Goal: Task Accomplishment & Management: Manage account settings

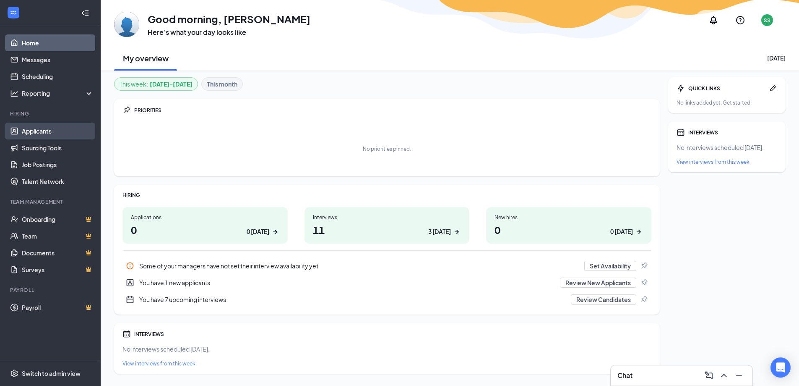
click at [30, 130] on link "Applicants" at bounding box center [58, 131] width 72 height 17
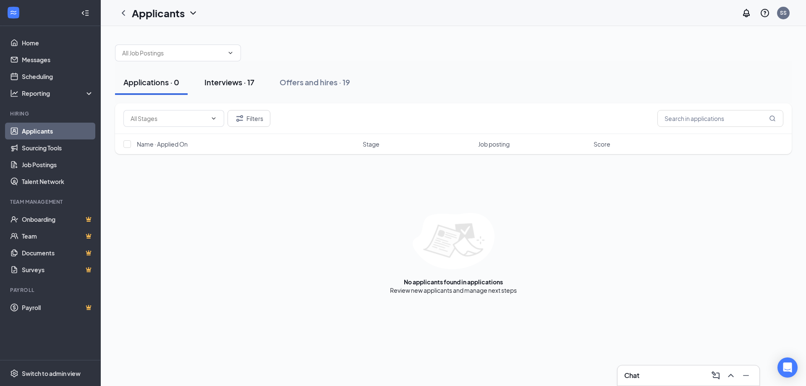
click at [223, 86] on div "Interviews · 17" at bounding box center [229, 82] width 50 height 10
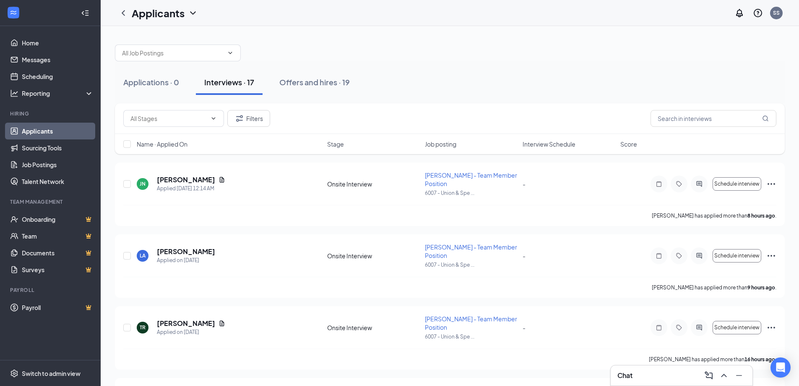
click at [565, 146] on span "Interview Schedule" at bounding box center [549, 144] width 53 height 8
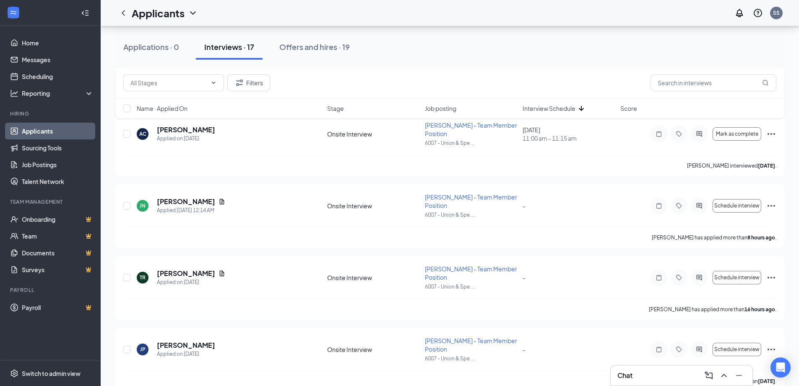
scroll to position [755, 0]
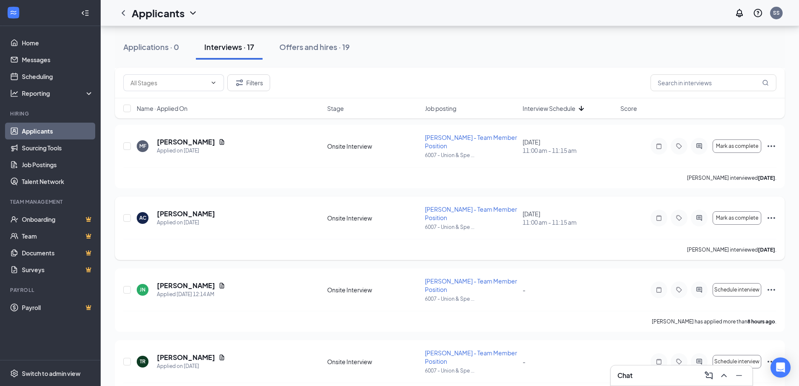
click at [774, 218] on icon "Ellipses" at bounding box center [772, 218] width 10 height 10
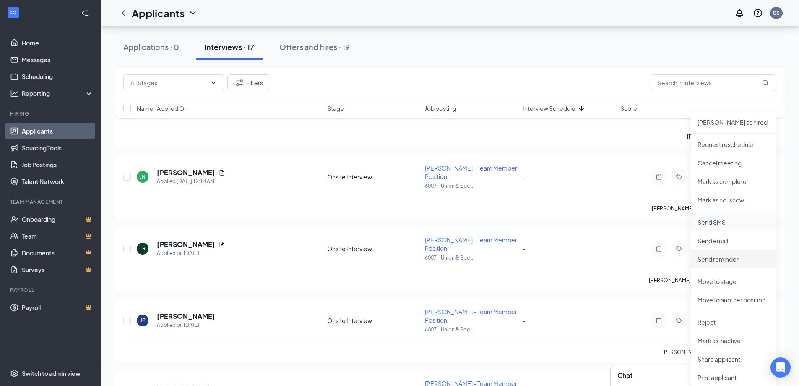
scroll to position [923, 0]
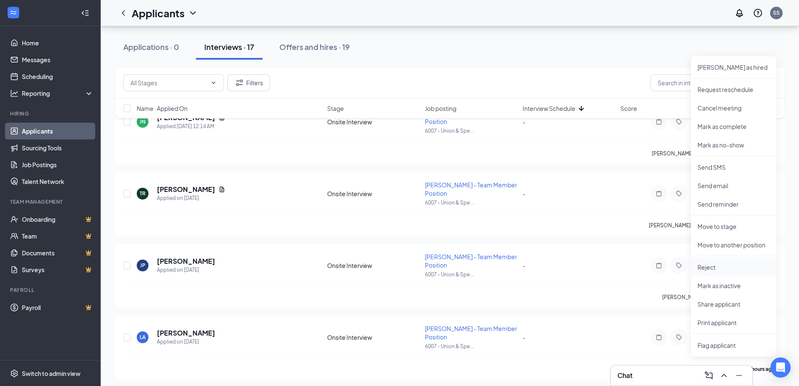
click at [707, 263] on p "Reject" at bounding box center [734, 267] width 72 height 8
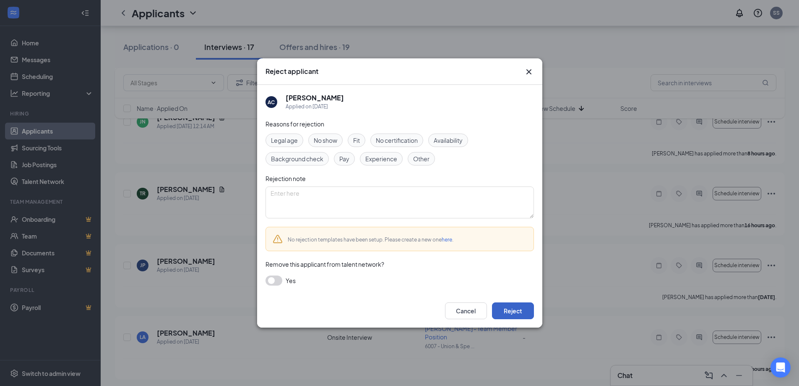
click at [506, 311] on button "Reject" at bounding box center [513, 310] width 42 height 17
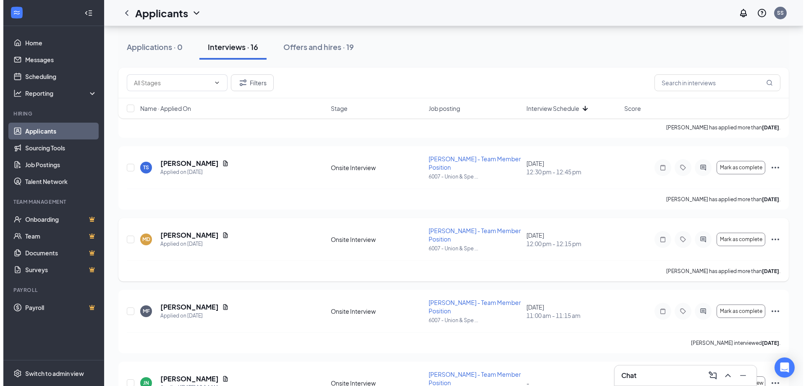
scroll to position [591, 0]
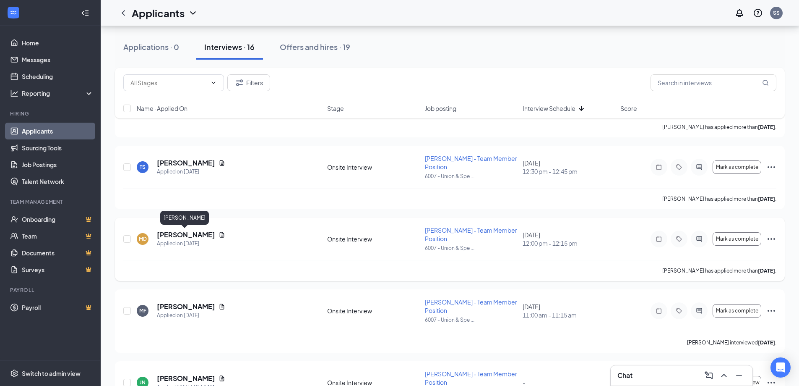
click at [177, 231] on h5 "Myniqua Davis" at bounding box center [186, 234] width 58 height 9
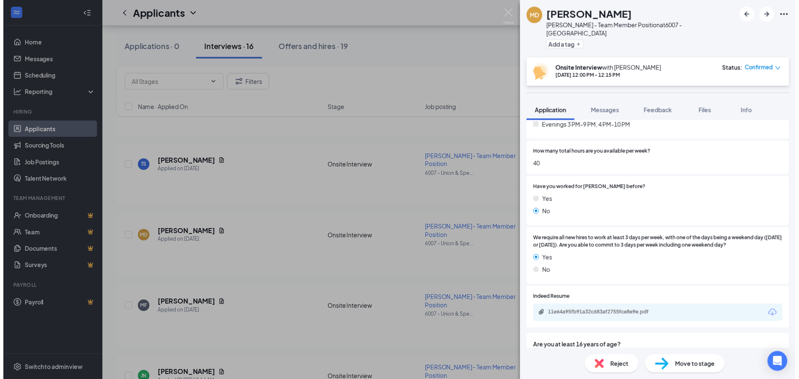
scroll to position [378, 0]
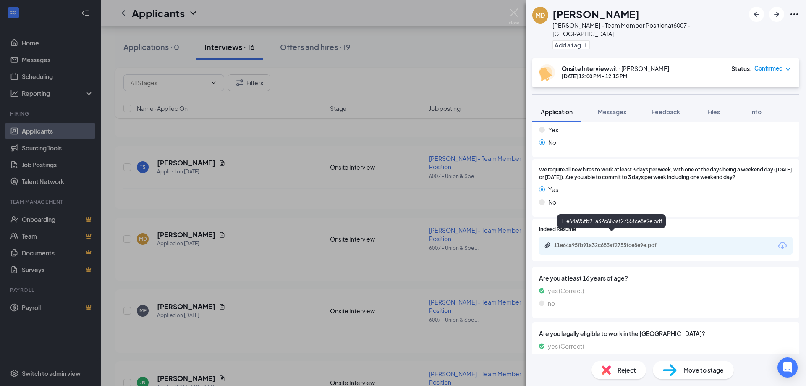
click at [565, 242] on div "11e64a95fb91a32c683af2755fce8e9e.pdf" at bounding box center [612, 245] width 117 height 7
click at [508, 11] on div "MD Myniqua Davis Tim Hortons - Team Member Position at 6007 - Union & Speedway …" at bounding box center [403, 193] width 806 height 386
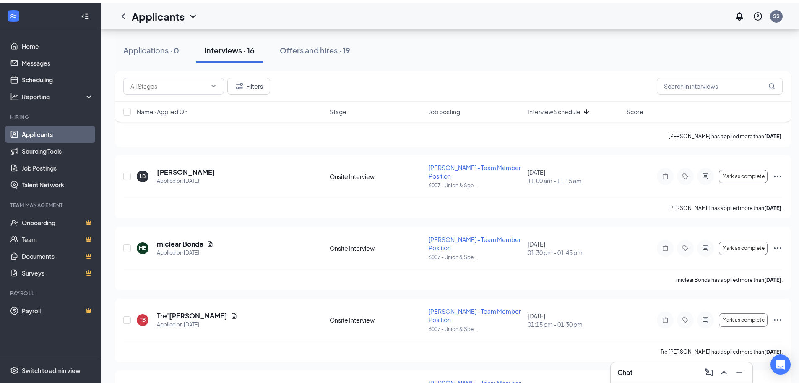
scroll to position [3, 0]
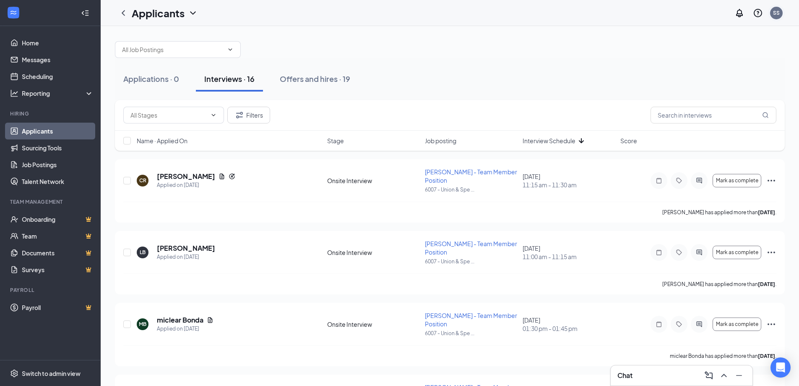
click at [778, 12] on div "SS" at bounding box center [776, 12] width 7 height 7
click at [701, 127] on div "Log out" at bounding box center [734, 128] width 91 height 8
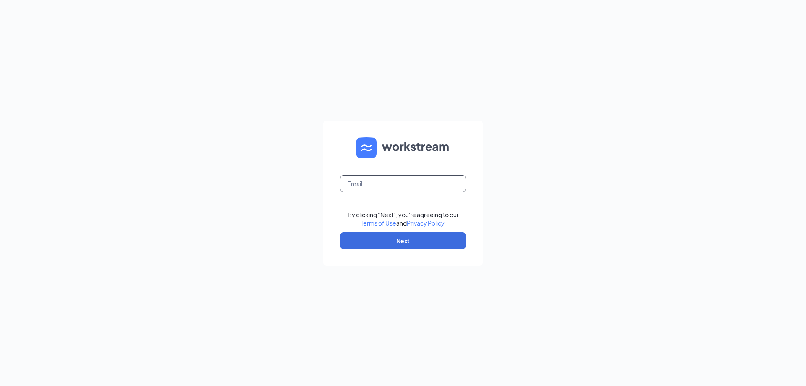
click at [383, 184] on input "text" at bounding box center [403, 183] width 126 height 17
type input "jenc@transittims.com"
click at [404, 243] on button "Next" at bounding box center [403, 240] width 126 height 17
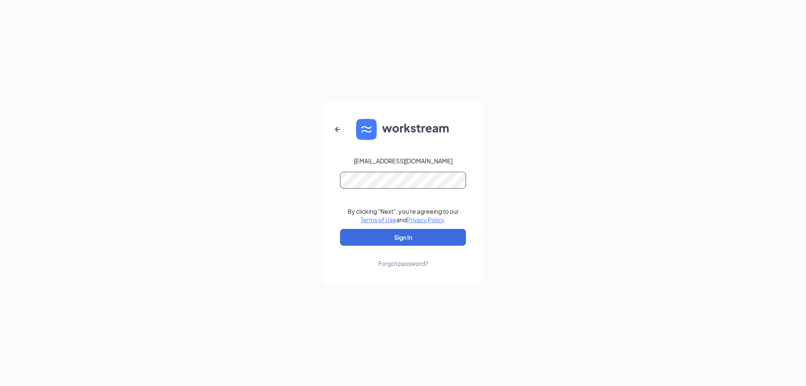
click at [340, 229] on button "Sign In" at bounding box center [403, 237] width 126 height 17
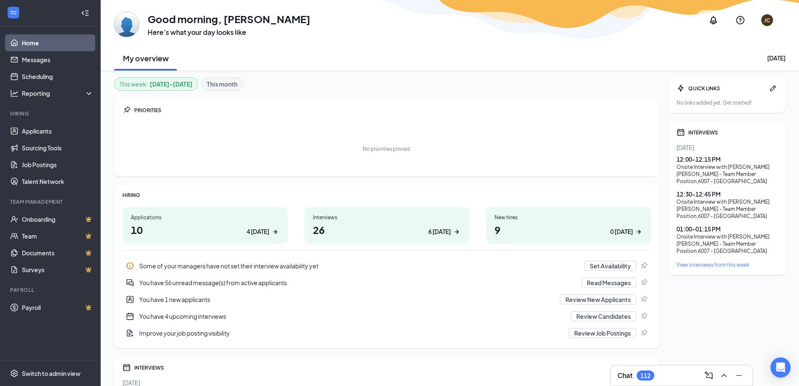
click at [653, 383] on div "Chat 112" at bounding box center [682, 375] width 142 height 20
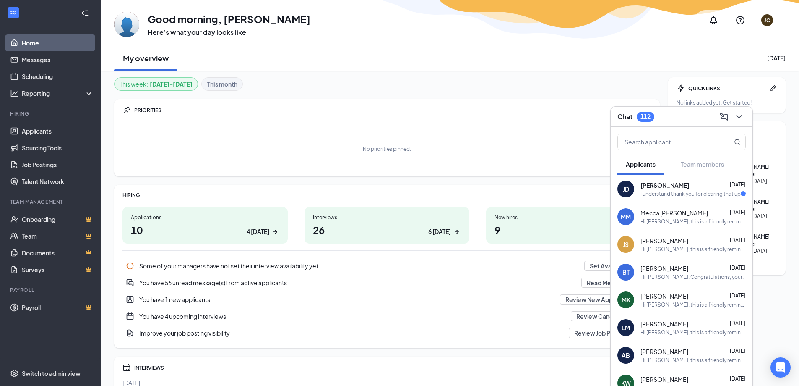
click at [686, 190] on div "I understand thank you for clearing that up" at bounding box center [691, 193] width 100 height 7
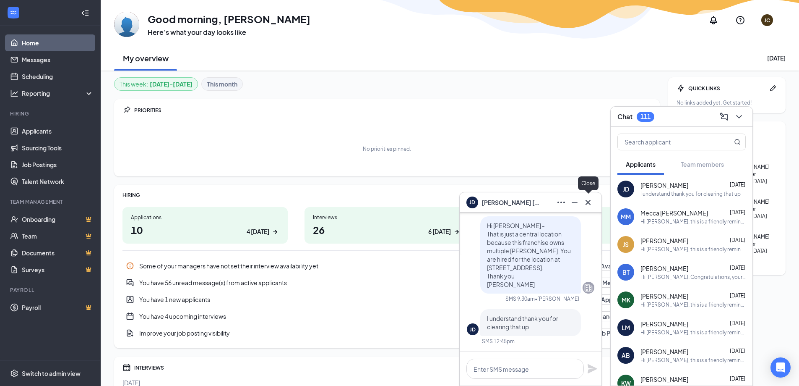
click at [590, 201] on icon "Cross" at bounding box center [588, 201] width 5 height 5
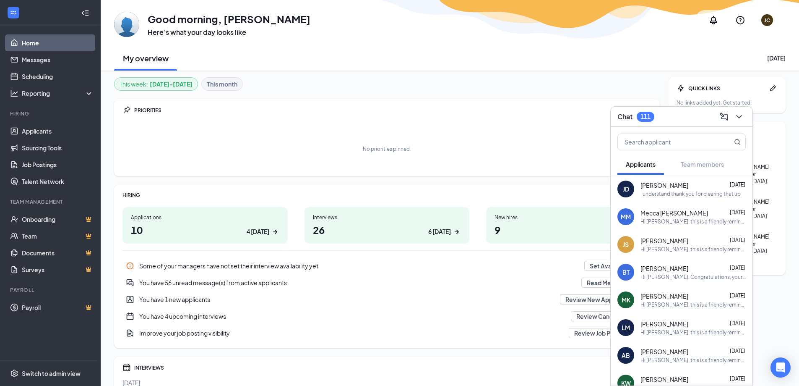
click at [684, 225] on div "MM Mecca Mcdonald Aug 26 Hi Mecca Mcdonald, this is a friendly reminder. Your i…" at bounding box center [682, 217] width 142 height 28
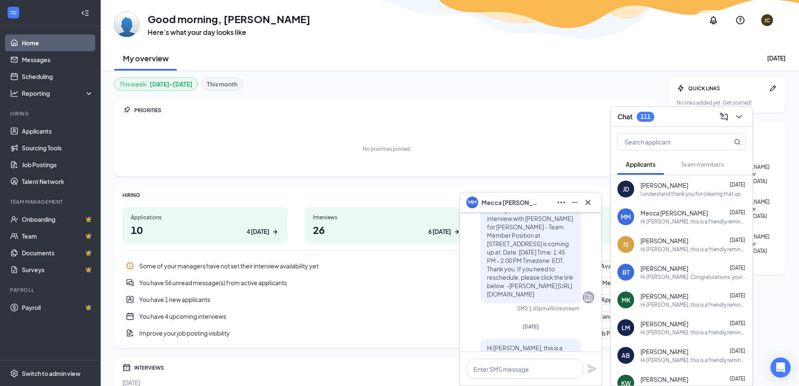
scroll to position [-294, 0]
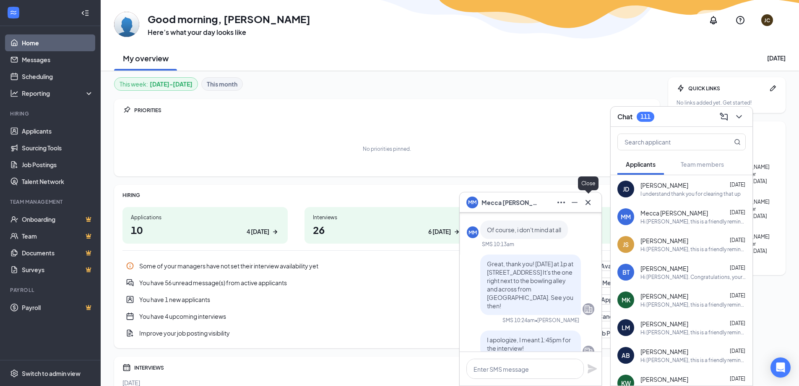
click at [594, 204] on button at bounding box center [588, 202] width 13 height 13
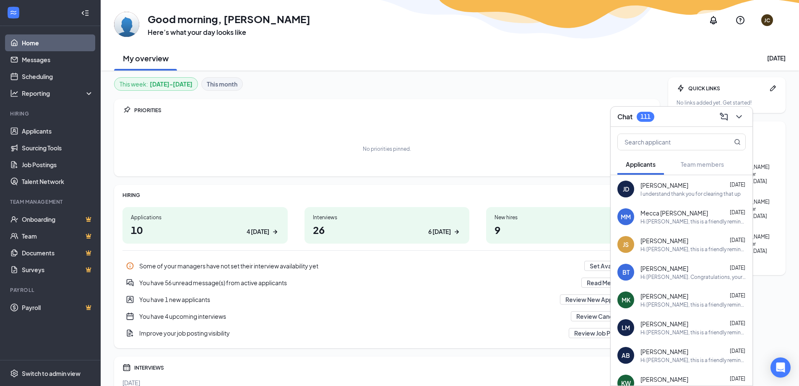
click at [658, 236] on span "Janelle Santiago" at bounding box center [665, 240] width 48 height 8
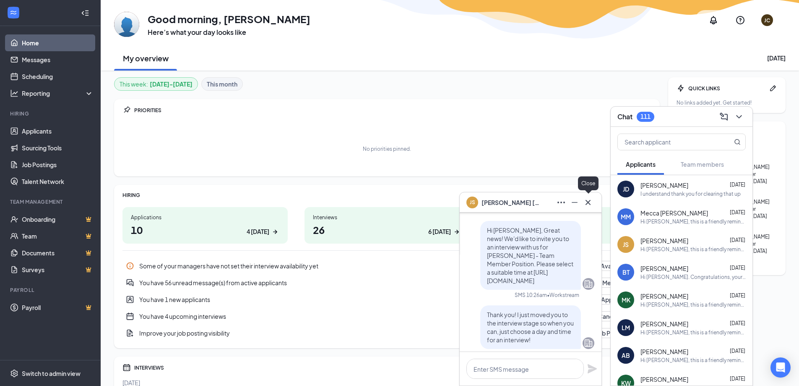
click at [592, 198] on icon "Cross" at bounding box center [588, 202] width 10 height 10
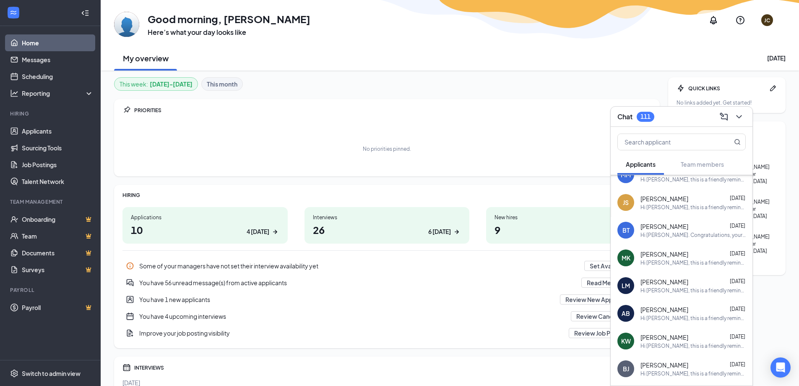
scroll to position [84, 0]
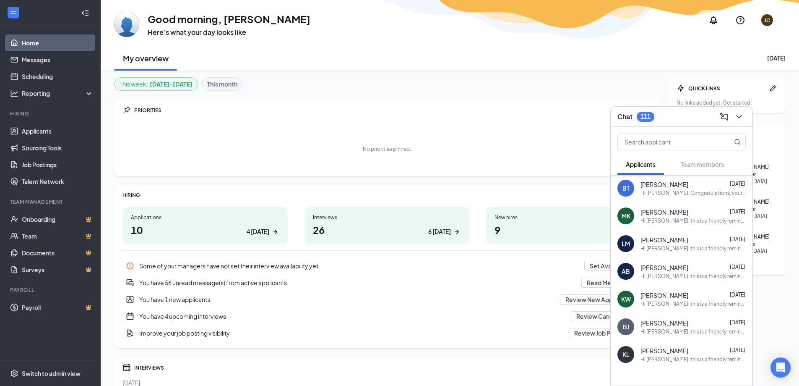
click at [684, 263] on span "Ashley Boughton" at bounding box center [665, 267] width 48 height 8
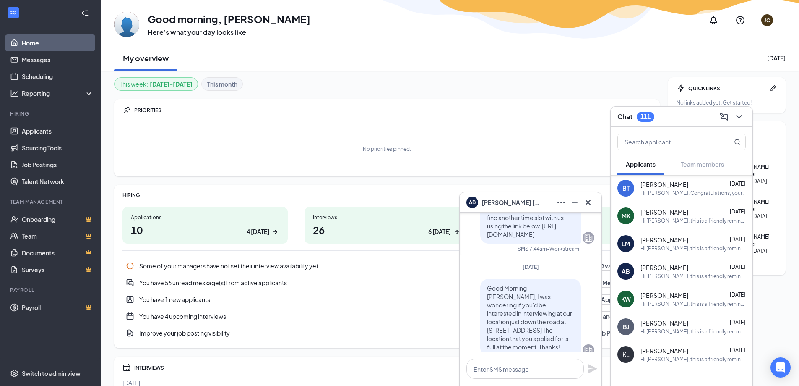
scroll to position [-126, 0]
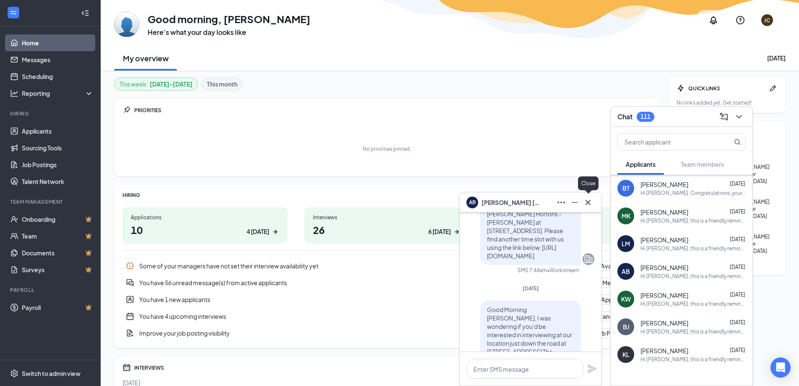
click at [590, 201] on icon "Cross" at bounding box center [588, 202] width 10 height 10
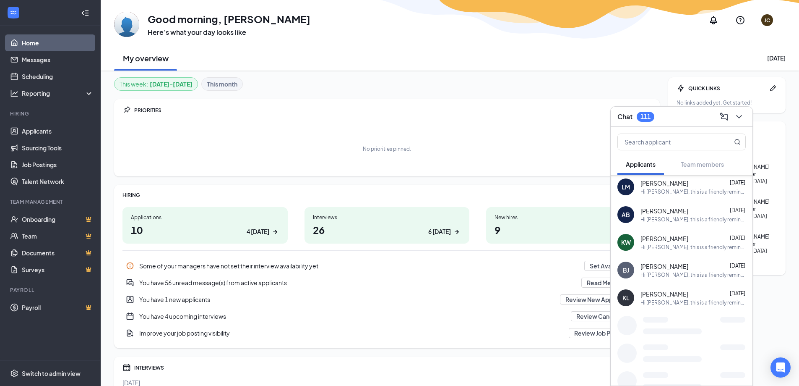
scroll to position [151, 0]
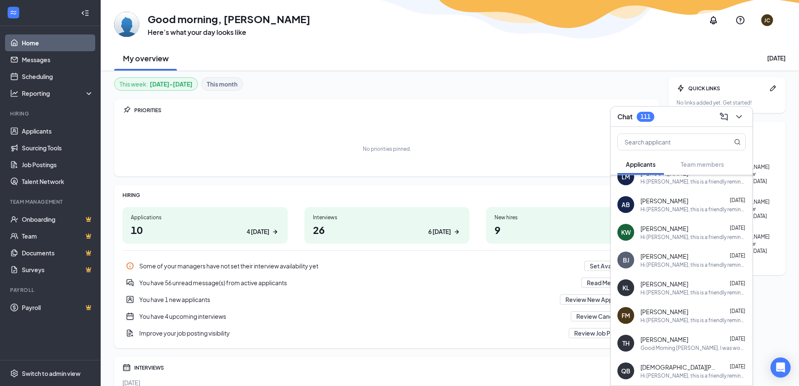
click at [679, 286] on span "kymberlee little" at bounding box center [665, 283] width 48 height 8
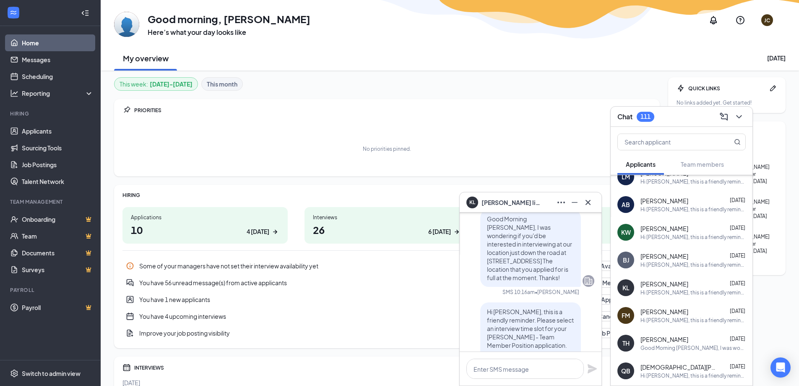
scroll to position [0, 0]
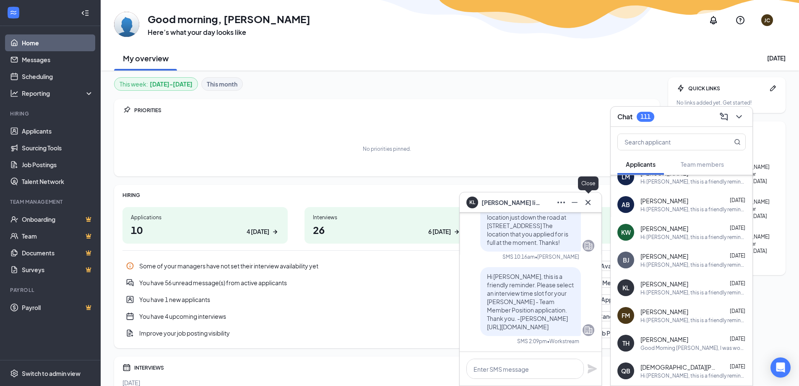
click at [592, 201] on icon "Cross" at bounding box center [588, 202] width 10 height 10
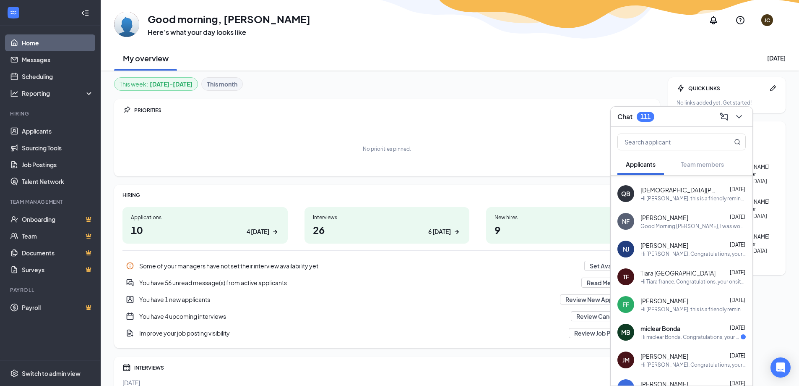
scroll to position [318, 0]
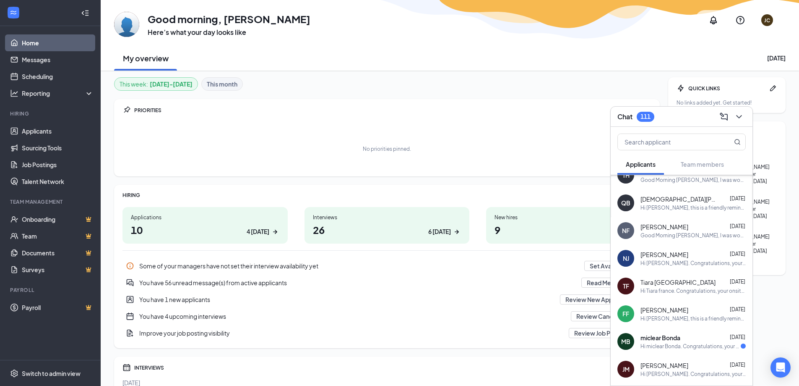
click at [672, 205] on div "Hi Qurana Brown, this is a friendly reminder. Please select an interview time s…" at bounding box center [693, 207] width 105 height 7
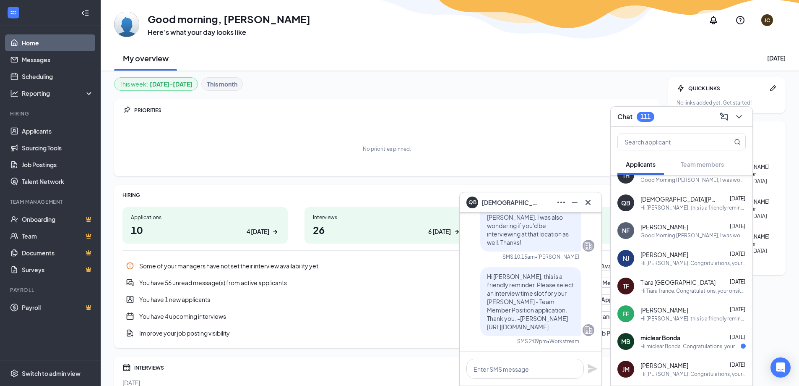
scroll to position [42, 0]
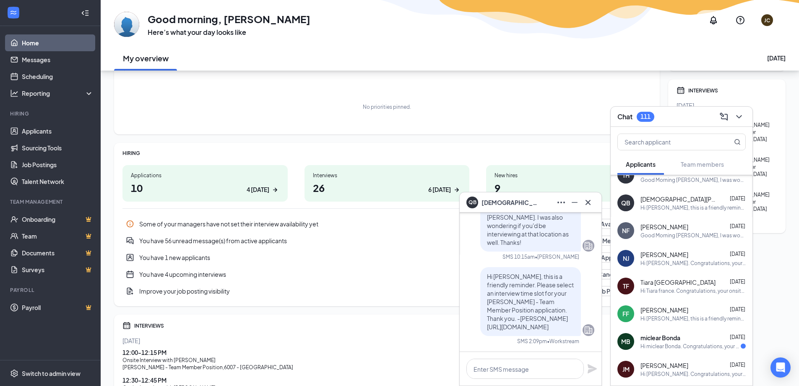
click at [591, 201] on icon "Cross" at bounding box center [588, 202] width 10 height 10
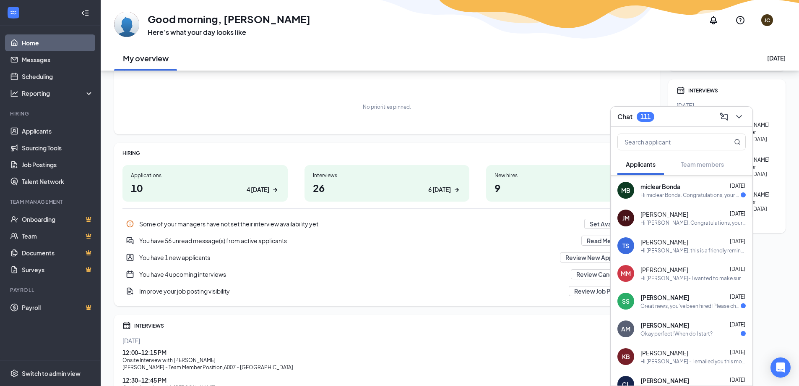
scroll to position [511, 0]
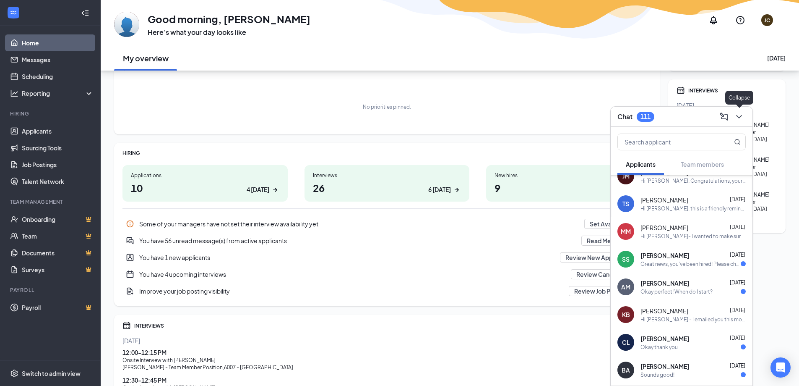
click at [739, 116] on icon "ChevronDown" at bounding box center [739, 117] width 10 height 10
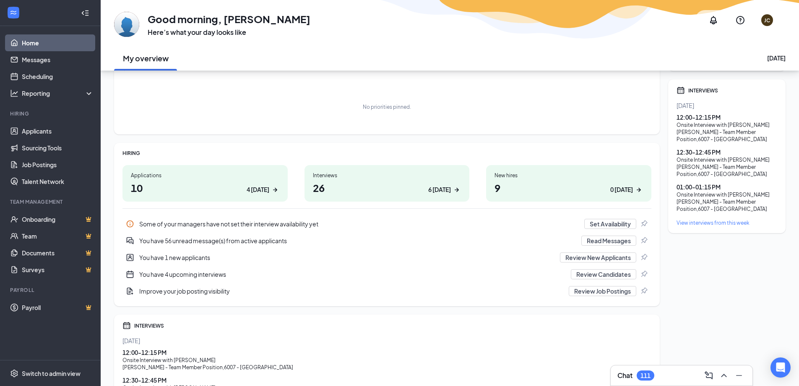
click at [228, 180] on div "Applications 10 4 today" at bounding box center [205, 183] width 165 height 37
click at [34, 78] on link "Scheduling" at bounding box center [58, 76] width 72 height 17
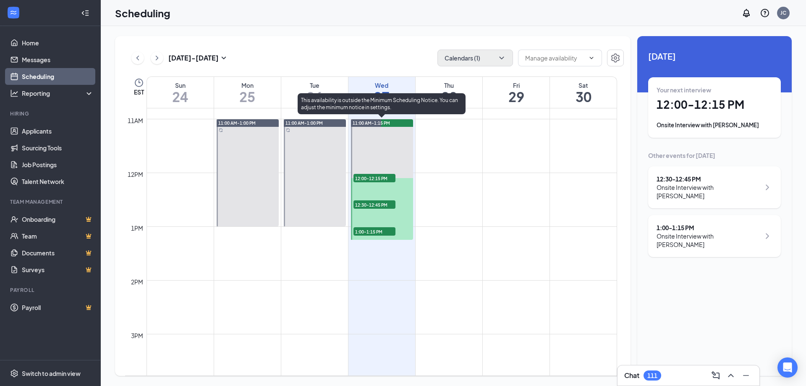
scroll to position [538, 0]
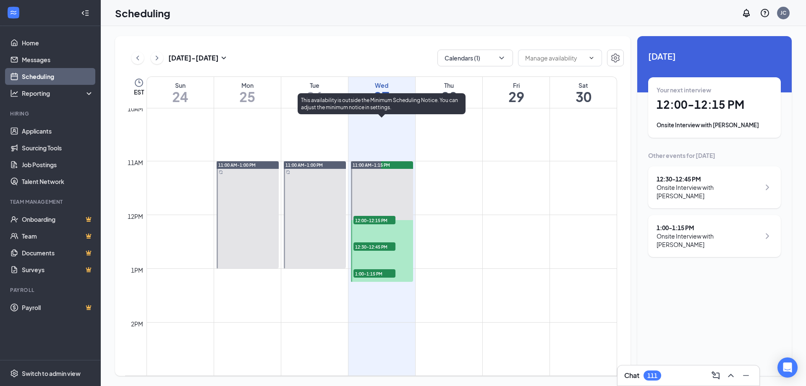
click at [493, 48] on div "Aug 24 - Aug 30 Calendars (1) EST Sun 24 Mon 25 Tue 26 Wed 27 Thu 28 Fri 29 Sat…" at bounding box center [372, 205] width 515 height 339
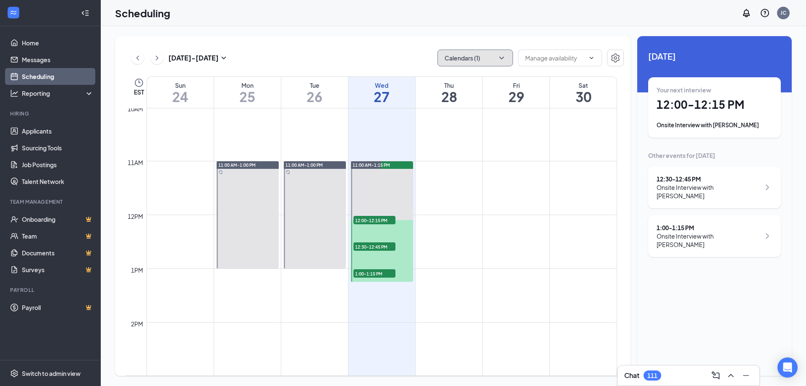
click at [495, 58] on button "Calendars (1)" at bounding box center [475, 58] width 76 height 17
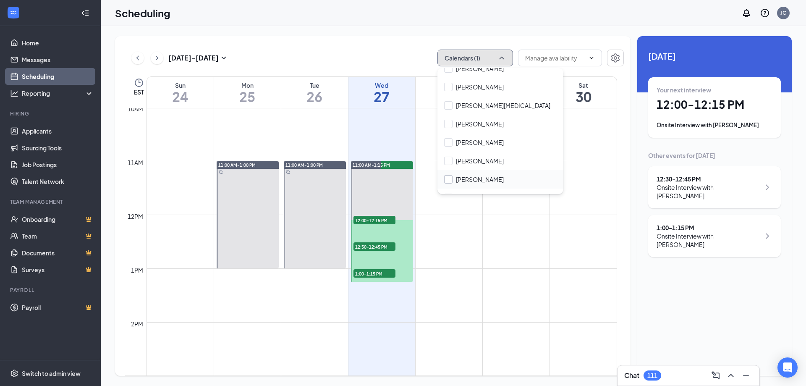
scroll to position [168, 0]
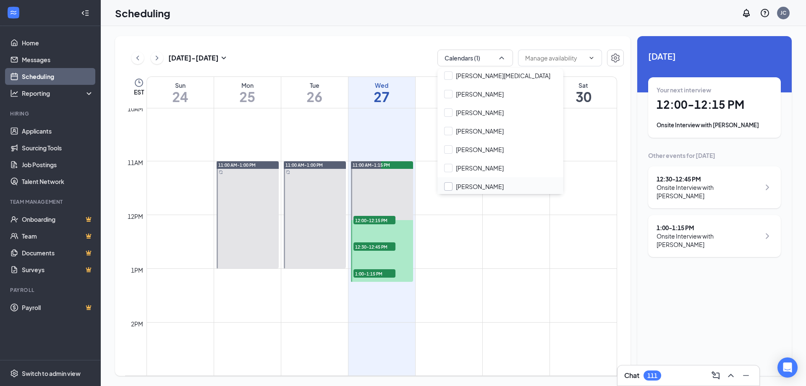
click at [451, 183] on input "L Lawrence" at bounding box center [474, 186] width 60 height 8
checkbox input "true"
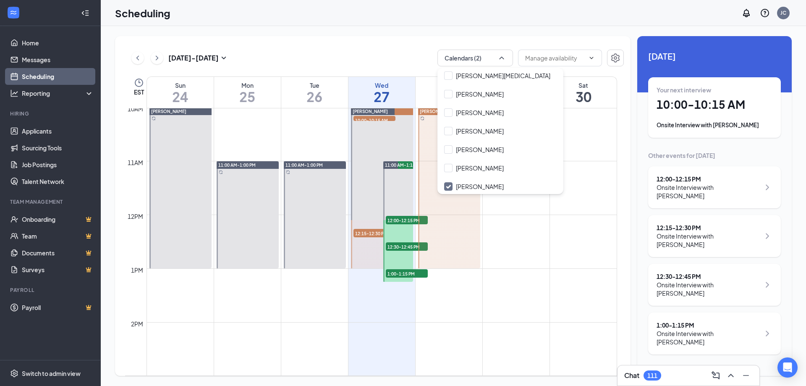
scroll to position [496, 0]
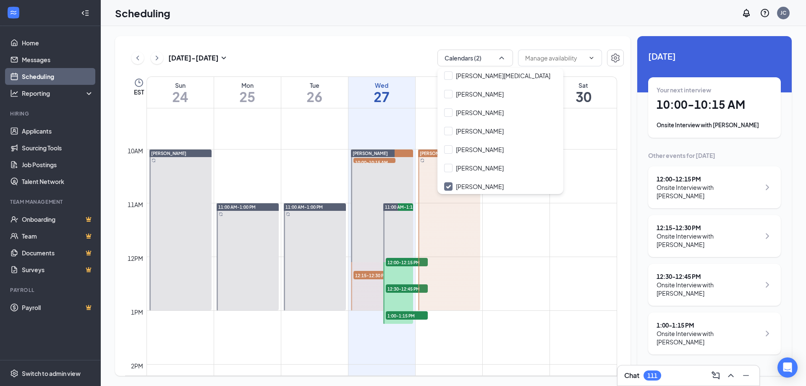
click at [513, 300] on td at bounding box center [381, 303] width 470 height 13
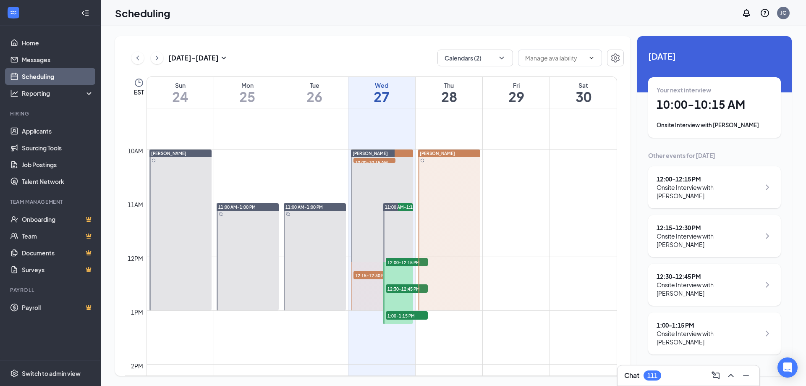
click at [28, 78] on link "Scheduling" at bounding box center [58, 76] width 72 height 17
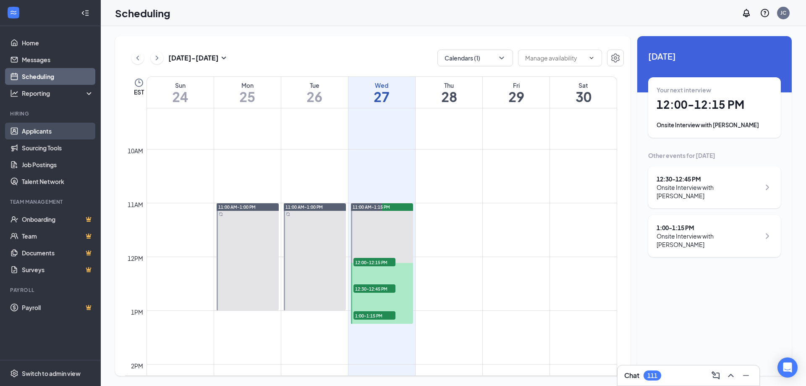
click at [52, 132] on link "Applicants" at bounding box center [58, 131] width 72 height 17
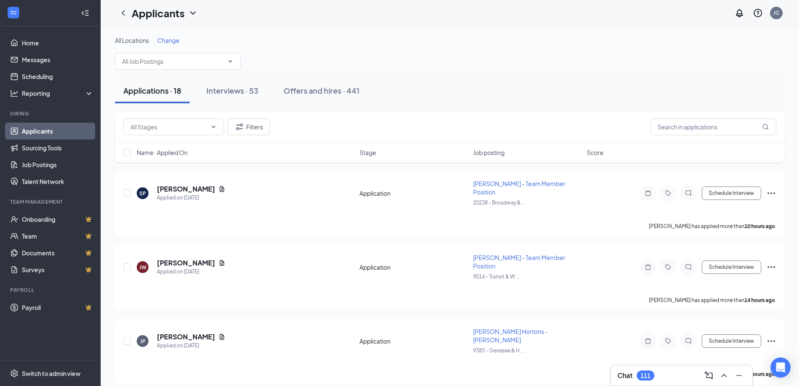
click at [166, 38] on span "Change" at bounding box center [168, 41] width 22 height 8
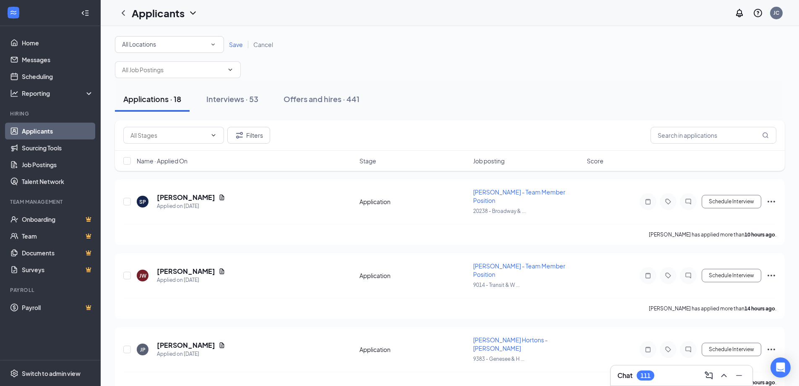
click at [203, 47] on div "All Locations" at bounding box center [169, 44] width 95 height 10
type input "9014"
click at [237, 44] on span "Save" at bounding box center [236, 45] width 14 height 8
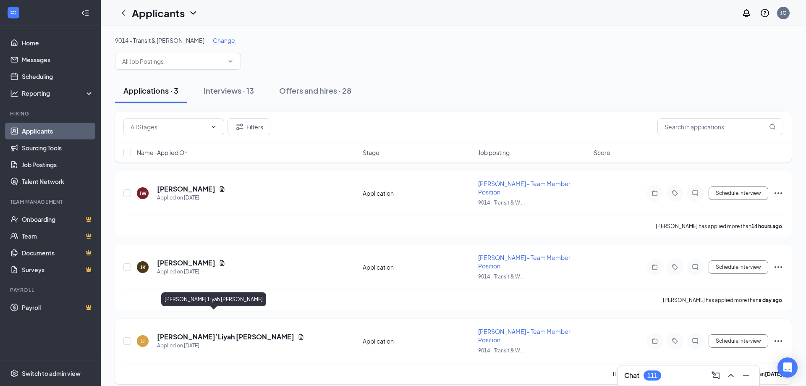
click at [196, 332] on h5 "Ja’Liyah Jackson" at bounding box center [225, 336] width 137 height 9
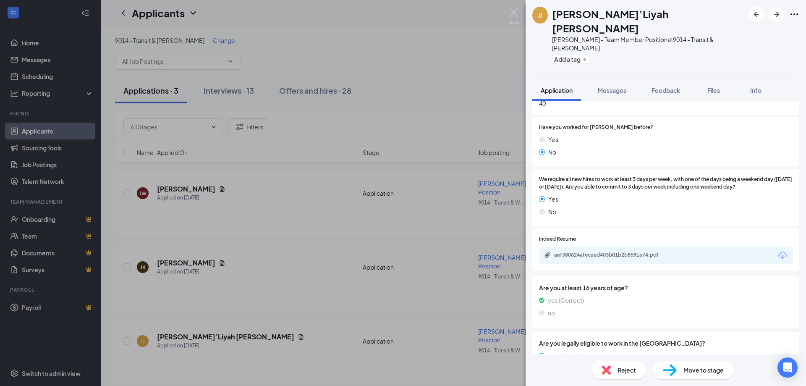
scroll to position [331, 0]
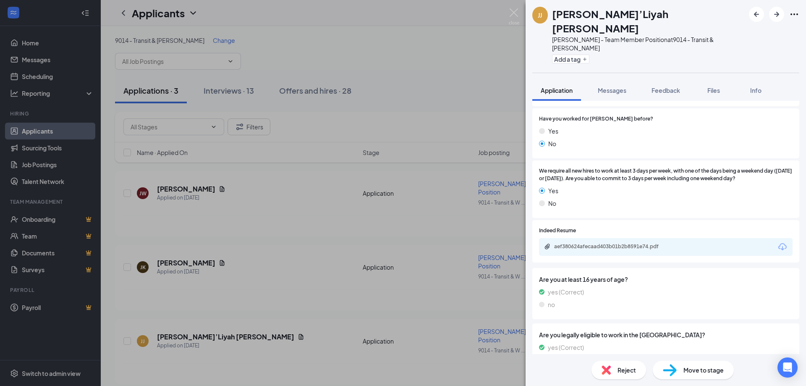
click at [626, 243] on div "aef380624afecaad403b01b2b8591e74.pdf" at bounding box center [612, 246] width 117 height 7
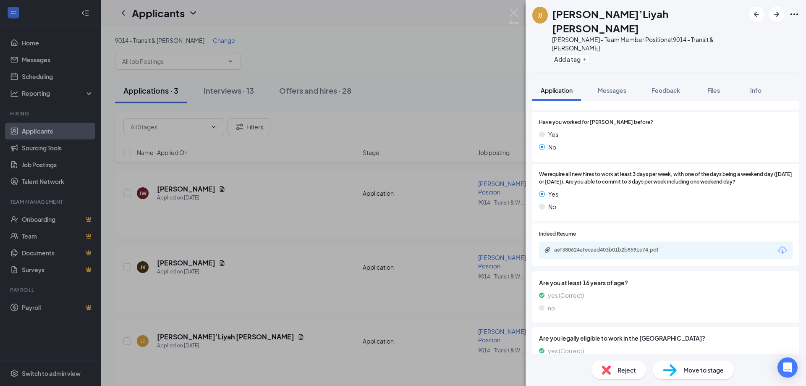
click at [259, 283] on div "JJ Ja’Liyah Jackson Tim Hortons - Team Member Position at 9014 - Transit & Wehr…" at bounding box center [403, 193] width 806 height 386
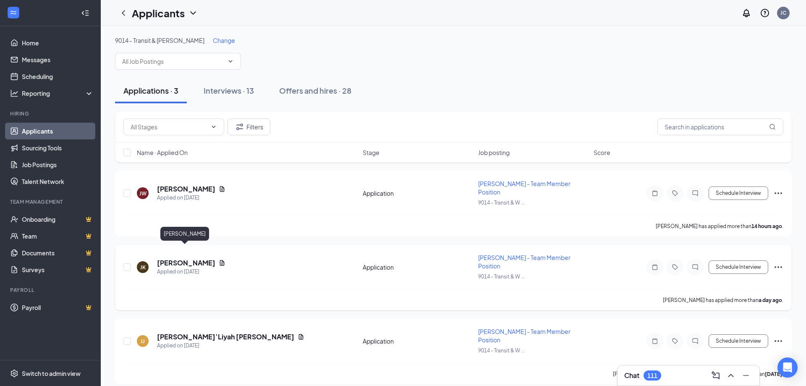
click at [170, 258] on h5 "Jamee Knowles" at bounding box center [186, 262] width 58 height 9
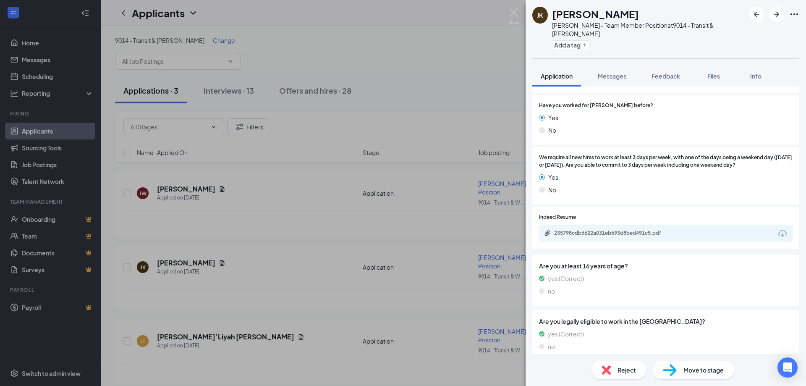
scroll to position [331, 0]
click at [632, 229] on div "235798cdb6622a031eb693d8bed491c5.pdf" at bounding box center [612, 233] width 136 height 8
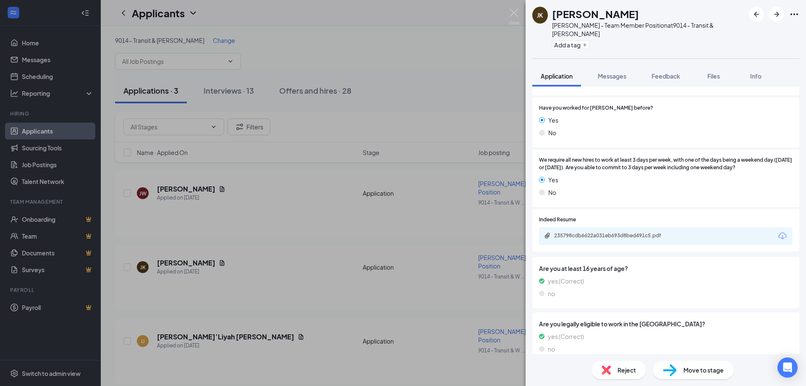
click at [323, 274] on div "JK Jamee Knowles Tim Hortons - Team Member Position at 9014 - Transit & Wehrle …" at bounding box center [403, 193] width 806 height 386
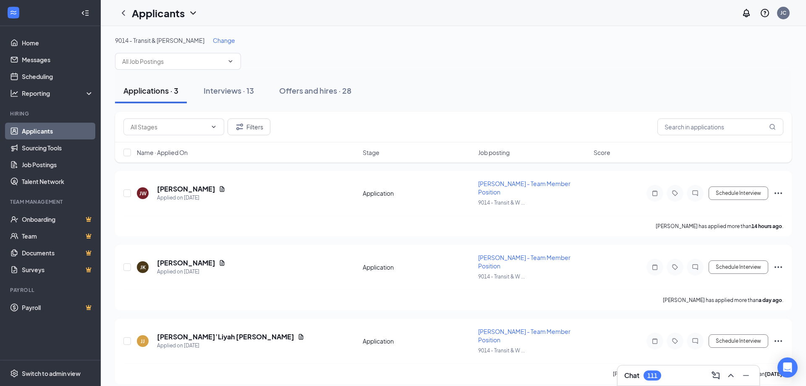
click at [670, 370] on div "Chat 111" at bounding box center [688, 374] width 128 height 13
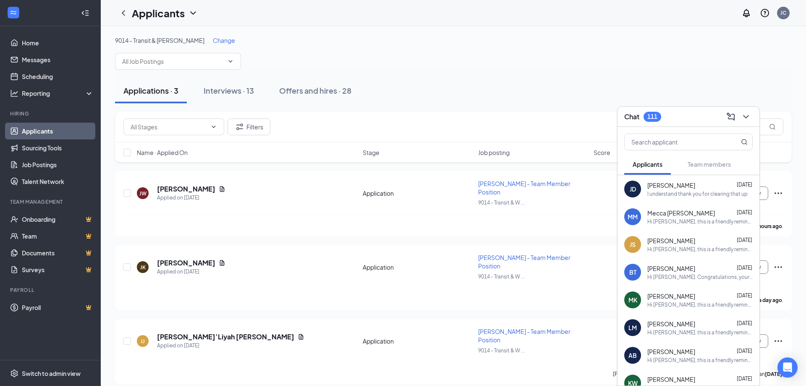
click at [681, 216] on span "Mecca Mcdonald" at bounding box center [681, 213] width 68 height 8
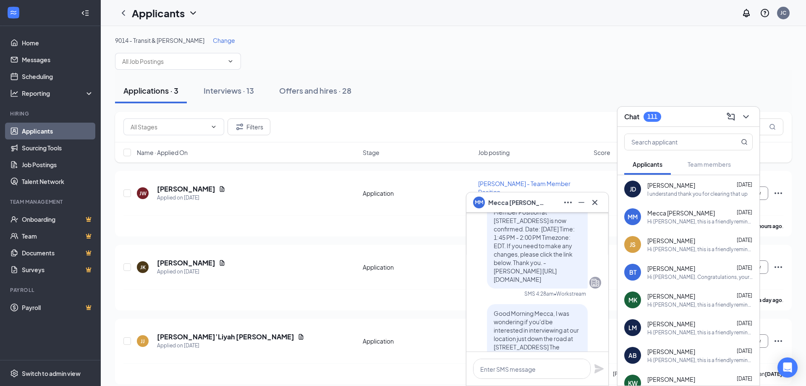
scroll to position [-420, 0]
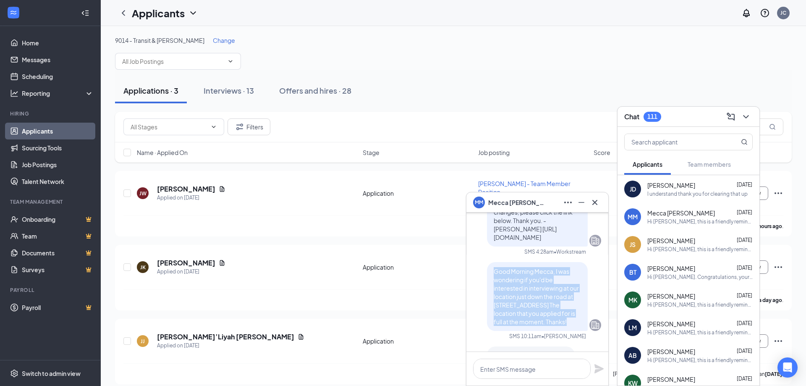
drag, startPoint x: 488, startPoint y: 246, endPoint x: 550, endPoint y: 297, distance: 81.1
click at [550, 297] on p "Good Morning Mecca, I was wondering if you'd be interested in interviewing at o…" at bounding box center [536, 296] width 87 height 59
copy span "Good Morning Mecca, I was wondering if you'd be interested in interviewing at o…"
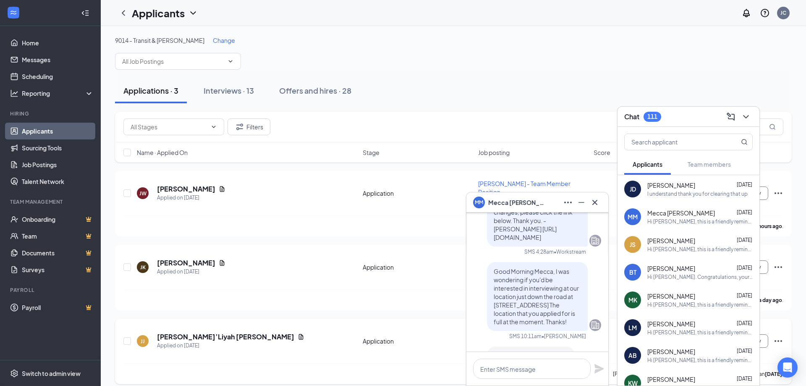
click at [276, 363] on div "Ja’Liyah Jackson has applied more than 2 days ago ." at bounding box center [453, 373] width 660 height 21
click at [582, 205] on icon "Minimize" at bounding box center [581, 202] width 10 height 10
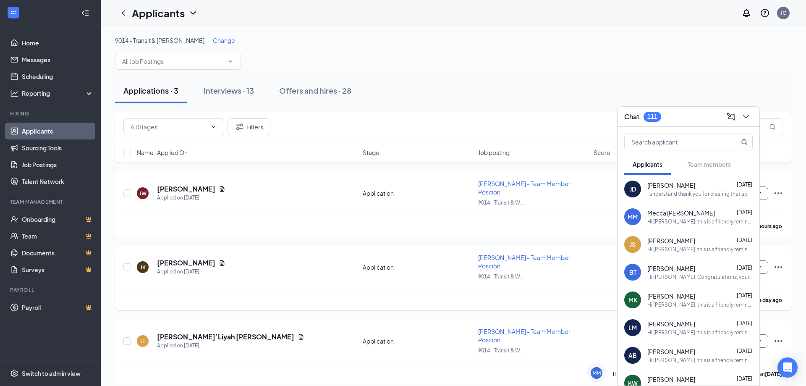
scroll to position [0, 0]
click at [177, 258] on h5 "Jamee Knowles" at bounding box center [186, 262] width 58 height 9
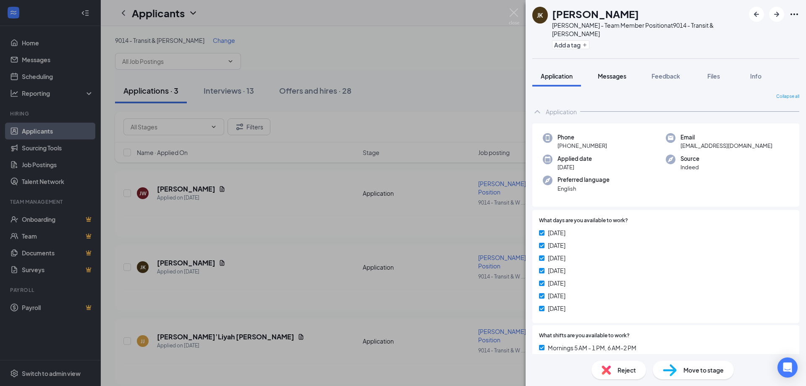
click at [624, 72] on span "Messages" at bounding box center [611, 76] width 29 height 8
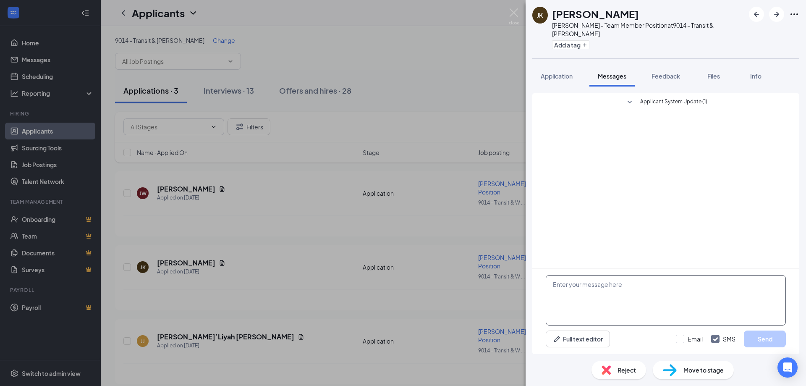
click at [575, 297] on textarea at bounding box center [665, 300] width 240 height 50
paste textarea "Good Morning Mecca, I was wondering if you'd be interested in interviewing at o…"
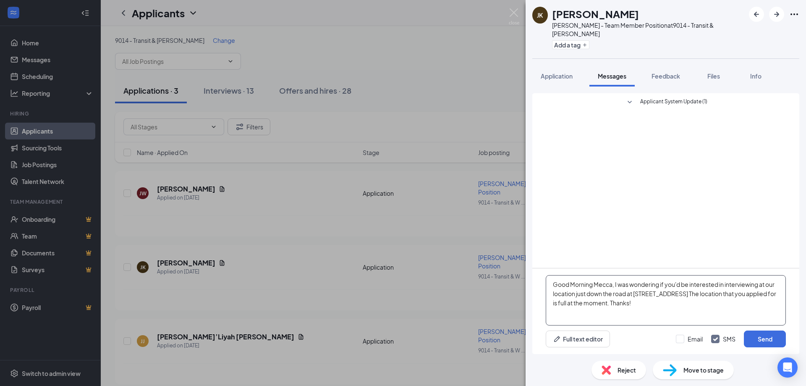
click at [611, 284] on textarea "Good Morning Mecca, I was wondering if you'd be interested in interviewing at o…" at bounding box center [665, 300] width 240 height 50
click at [685, 316] on textarea "Good Morning James, I was wondering if you'd be interested in interviewing at o…" at bounding box center [665, 300] width 240 height 50
click at [615, 283] on textarea "Good Morning James, I was wondering if you'd be interested in interviewing at o…" at bounding box center [665, 300] width 240 height 50
drag, startPoint x: 613, startPoint y: 314, endPoint x: 545, endPoint y: 284, distance: 74.9
click at [545, 284] on div "Good Morning James my name is Jen and I'm an operations manager with Tim Horton…" at bounding box center [665, 311] width 267 height 86
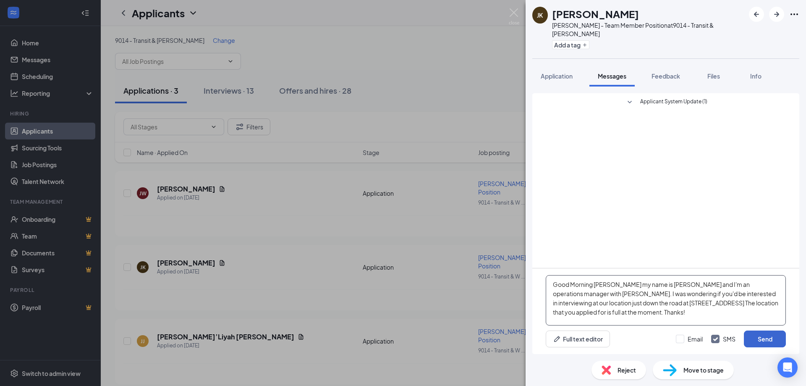
type textarea "Good Morning James my name is Jen and I'm an operations manager with Tim Horton…"
click at [777, 339] on button "Send" at bounding box center [765, 338] width 42 height 17
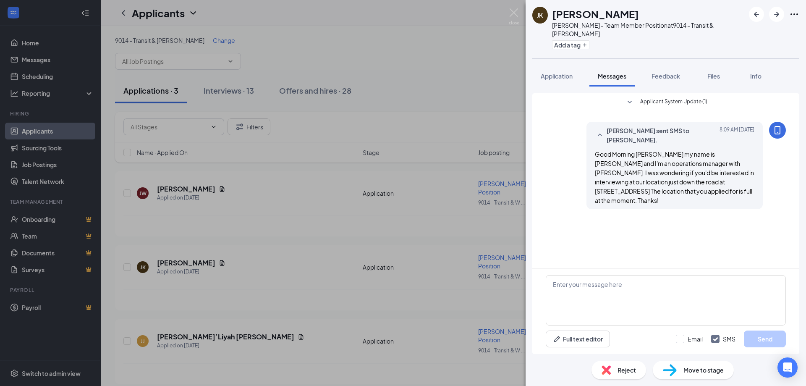
click at [173, 315] on div "JK Jamee Knowles Tim Hortons - Team Member Position at 9014 - Transit & Wehrle …" at bounding box center [403, 193] width 806 height 386
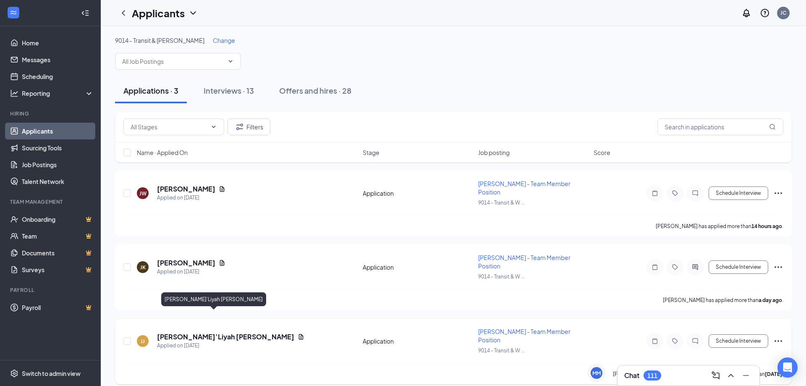
click at [184, 332] on h5 "Ja’Liyah Jackson" at bounding box center [225, 336] width 137 height 9
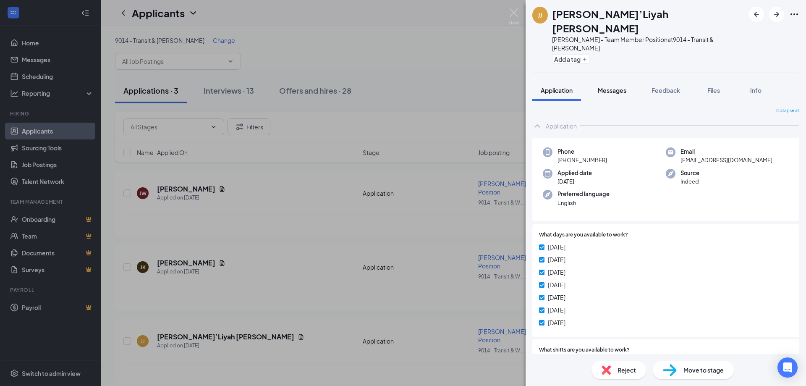
click at [615, 86] on span "Messages" at bounding box center [611, 90] width 29 height 8
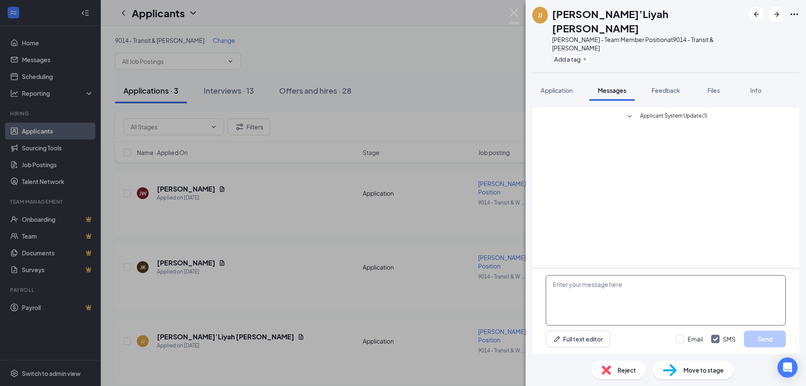
click at [626, 296] on textarea at bounding box center [665, 300] width 240 height 50
paste textarea "Good Morning James my name is Jen and I'm an operations manager with Tim Horton…"
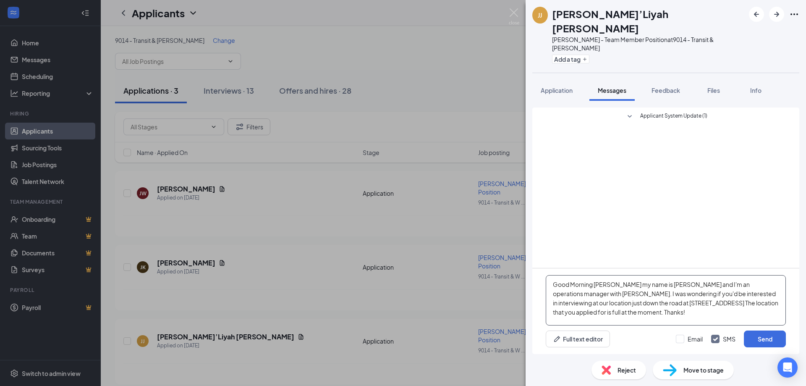
click at [627, 279] on textarea "Good Morning James my name is Jen and I'm an operations manager with Tim Horton…" at bounding box center [665, 300] width 240 height 50
click at [614, 284] on textarea "Good Morning James my name is Jen and I'm an operations manager with Tim Horton…" at bounding box center [665, 300] width 240 height 50
drag, startPoint x: 609, startPoint y: 317, endPoint x: 548, endPoint y: 274, distance: 74.0
click at [548, 274] on div "Good Morning Ja'Liyah, my name is Jen and I'm an operations manager with Tim Ho…" at bounding box center [665, 311] width 267 height 86
type textarea "Good Morning Ja'Liyah, my name is Jen and I'm an operations manager with Tim Ho…"
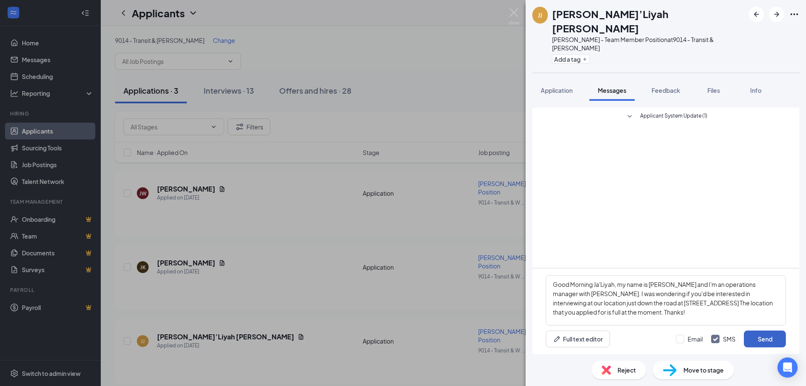
click at [757, 338] on button "Send" at bounding box center [765, 338] width 42 height 17
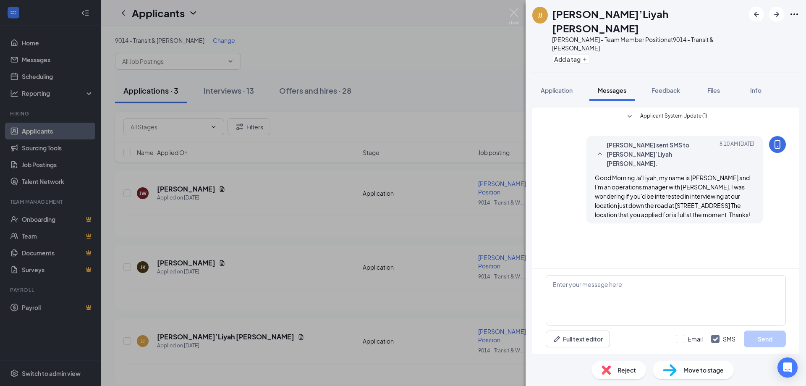
click at [244, 220] on div "JJ Ja’Liyah Jackson Tim Hortons - Team Member Position at 9014 - Transit & Wehr…" at bounding box center [403, 193] width 806 height 386
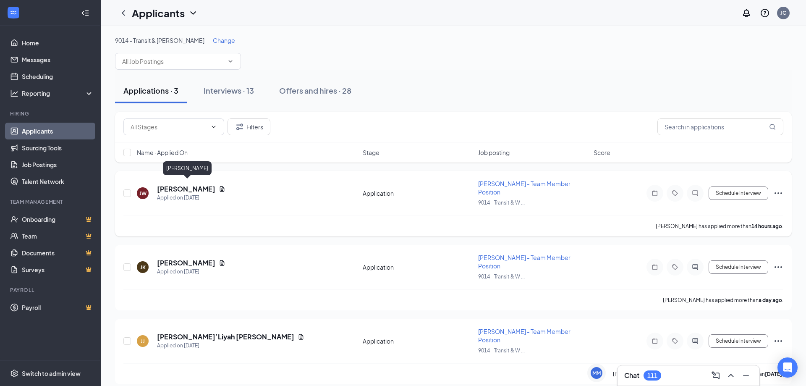
click at [201, 187] on h5 "Josalynn Williamson" at bounding box center [186, 188] width 58 height 9
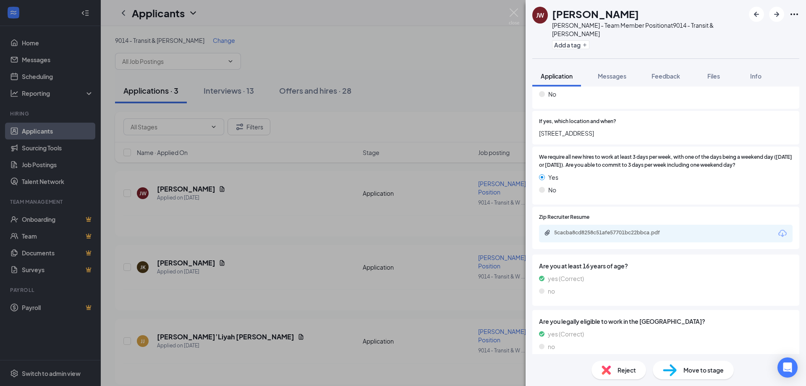
scroll to position [368, 0]
click at [572, 228] on div "5cacba8cd8258c51afe57701bc22bbca.pdf" at bounding box center [612, 231] width 117 height 7
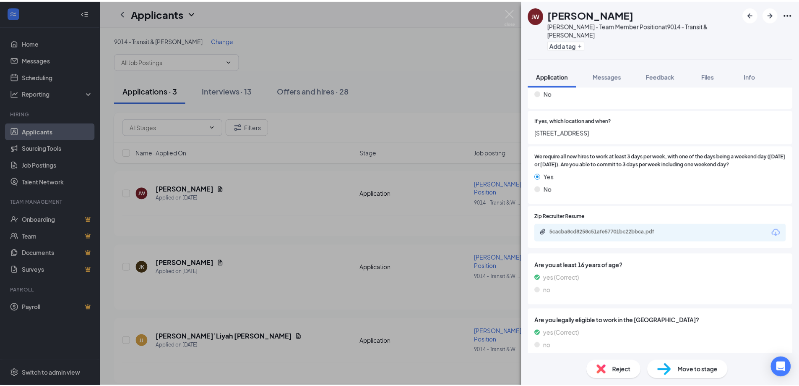
scroll to position [364, 0]
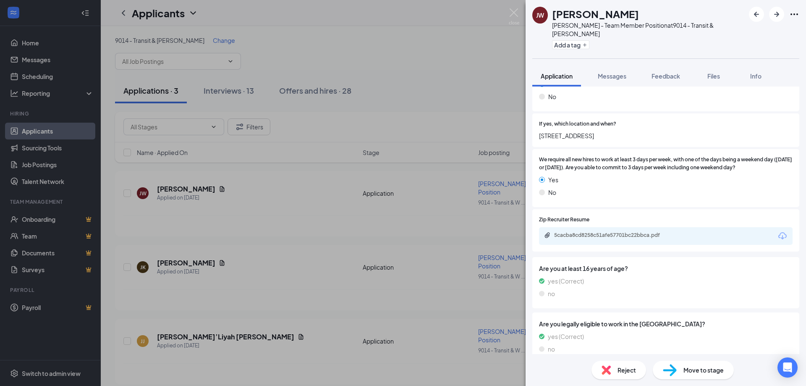
click at [299, 316] on div "JW Josalynn Williamson Tim Hortons - Team Member Position at 9014 - Transit & W…" at bounding box center [403, 193] width 806 height 386
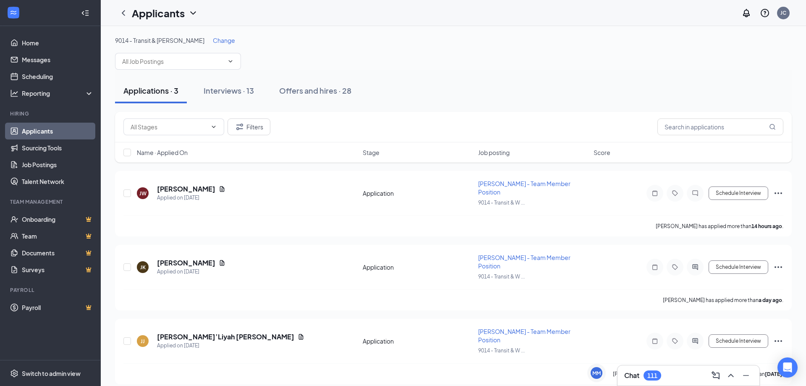
click at [645, 375] on div "111" at bounding box center [652, 375] width 18 height 10
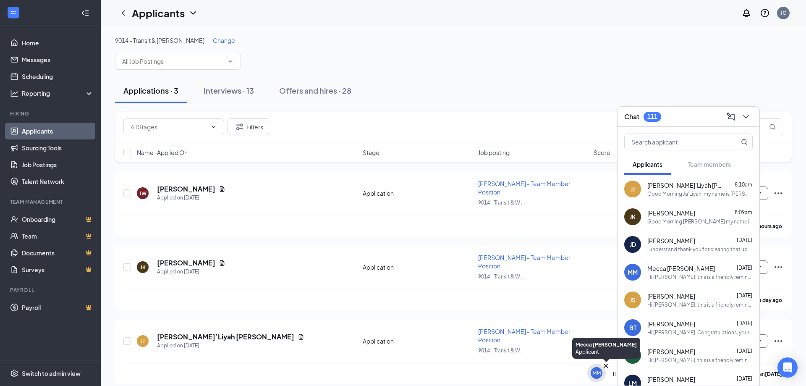
click at [604, 377] on div "MM" at bounding box center [596, 372] width 18 height 18
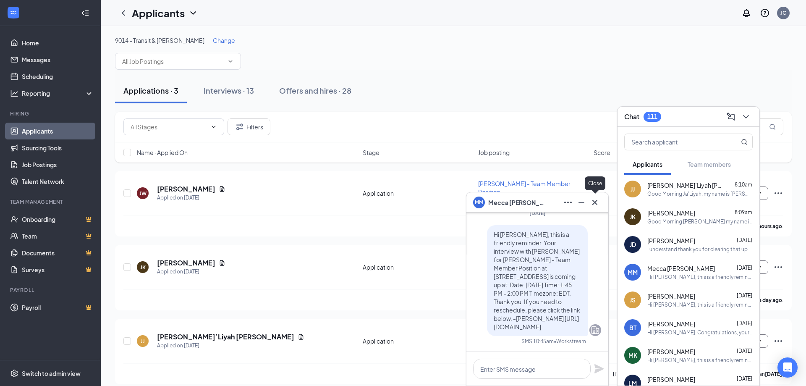
click at [592, 204] on icon "Cross" at bounding box center [594, 201] width 5 height 5
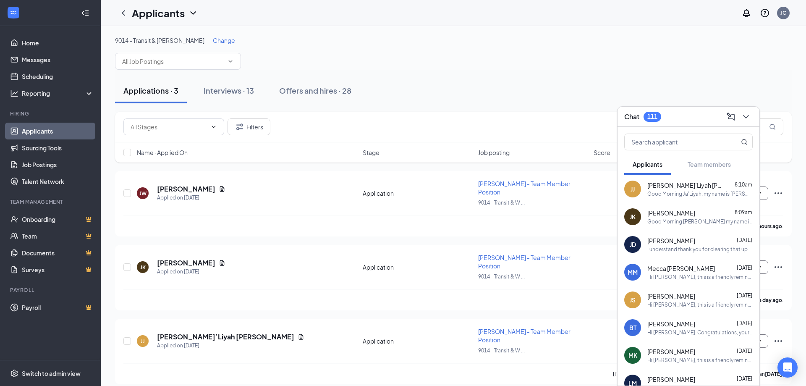
click at [679, 116] on div "Chat 111" at bounding box center [688, 116] width 128 height 13
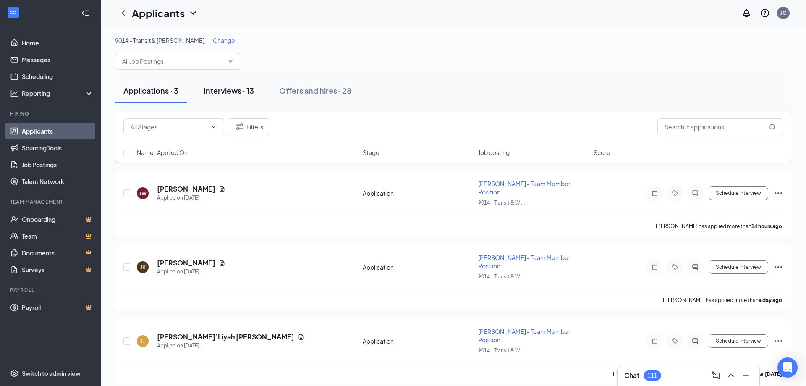
click at [218, 91] on div "Interviews · 13" at bounding box center [228, 90] width 50 height 10
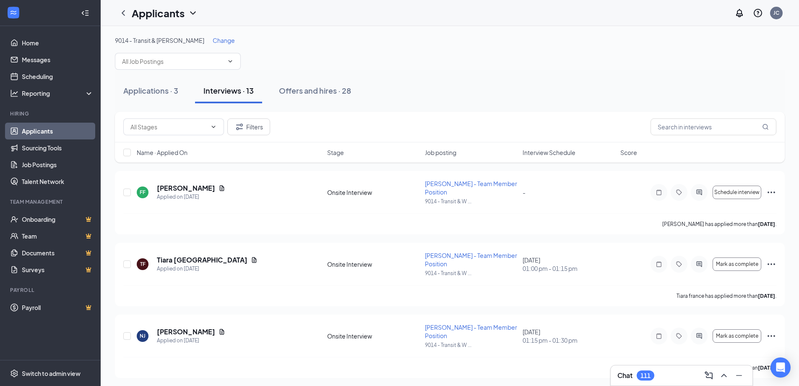
click at [46, 132] on link "Applicants" at bounding box center [58, 131] width 72 height 17
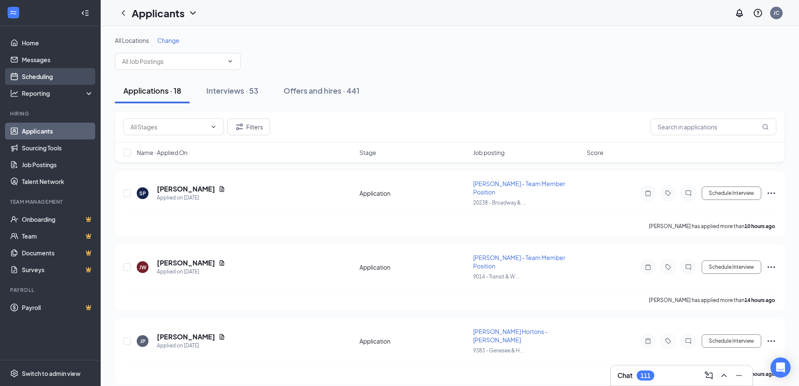
click at [30, 77] on link "Scheduling" at bounding box center [58, 76] width 72 height 17
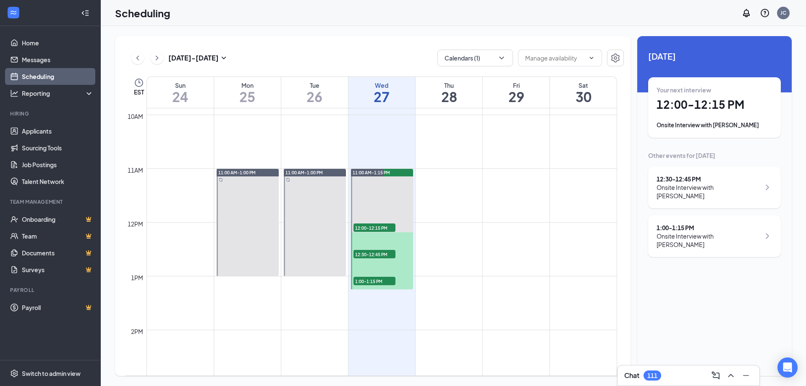
scroll to position [538, 0]
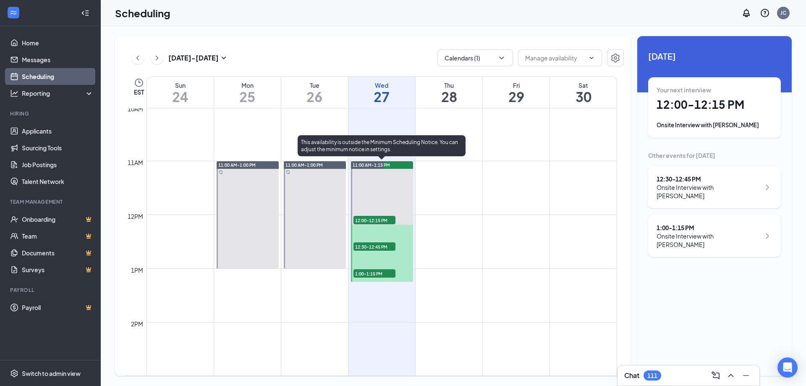
click at [389, 220] on span "12:00-12:15 PM" at bounding box center [374, 220] width 42 height 8
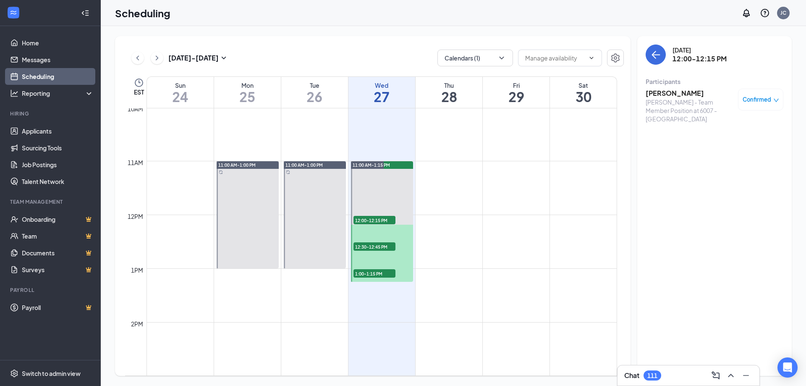
click at [656, 96] on h3 "Myniqua Davis" at bounding box center [689, 93] width 88 height 9
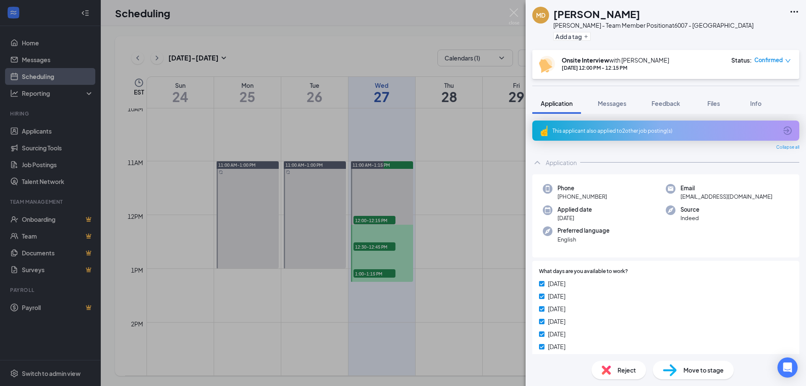
click at [640, 127] on div "This applicant also applied to 2 other job posting(s)" at bounding box center [664, 130] width 225 height 7
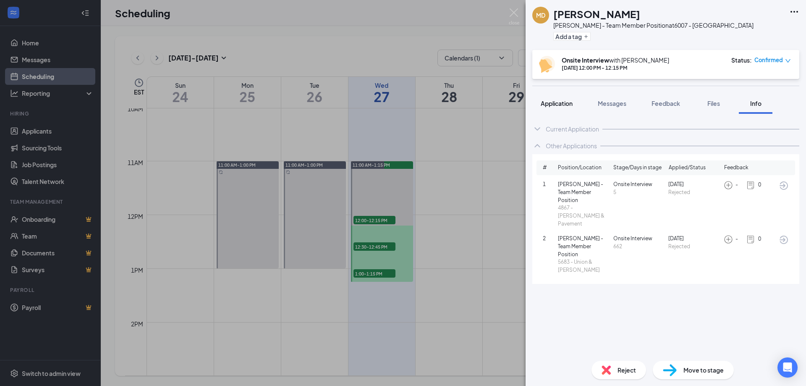
click at [551, 99] on span "Application" at bounding box center [556, 103] width 32 height 8
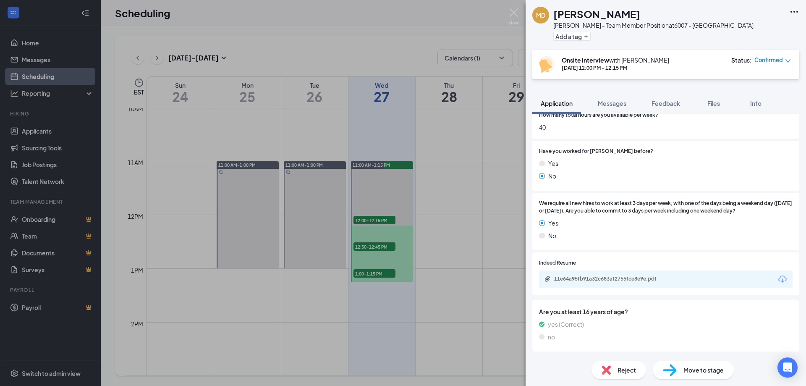
scroll to position [378, 0]
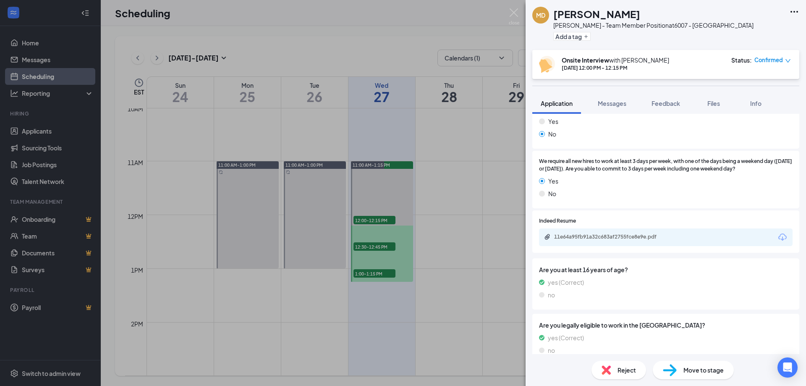
click at [561, 231] on div "11e64a95fb91a32c683af2755fce8e9e.pdf" at bounding box center [665, 237] width 253 height 18
click at [567, 235] on div "11e64a95fb91a32c683af2755fce8e9e.pdf" at bounding box center [612, 236] width 117 height 7
drag, startPoint x: 510, startPoint y: 12, endPoint x: 472, endPoint y: 101, distance: 97.0
click at [511, 12] on img at bounding box center [514, 16] width 10 height 16
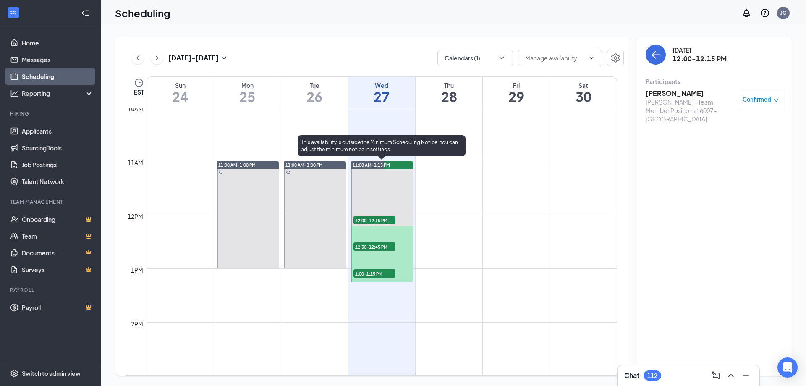
click at [376, 246] on span "12:30-12:45 PM" at bounding box center [374, 246] width 42 height 8
click at [373, 246] on span "12:30-12:45 PM" at bounding box center [374, 246] width 42 height 8
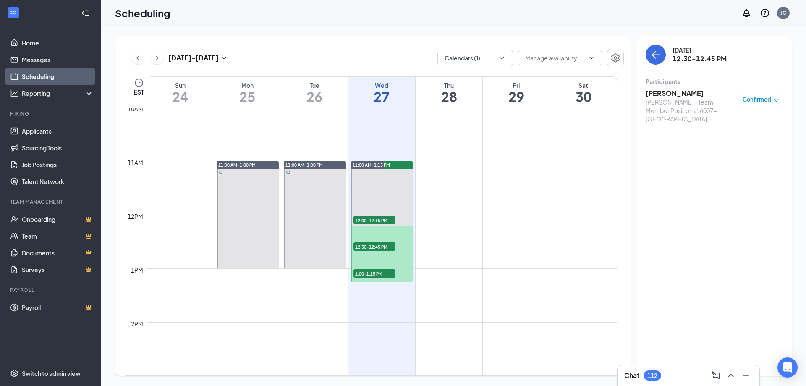
click at [675, 94] on h3 "Theodore Starks" at bounding box center [689, 93] width 88 height 9
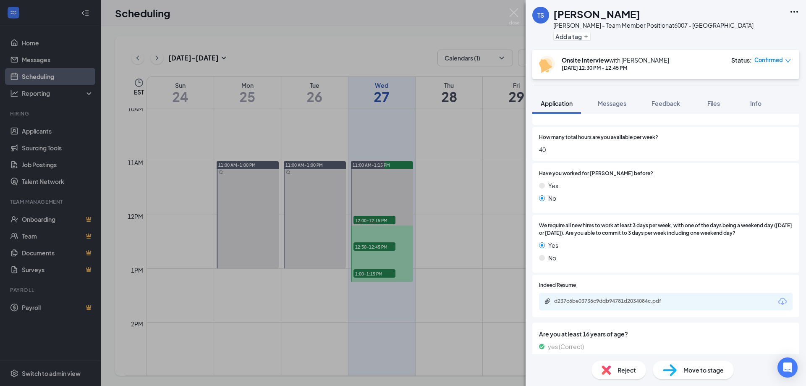
scroll to position [367, 0]
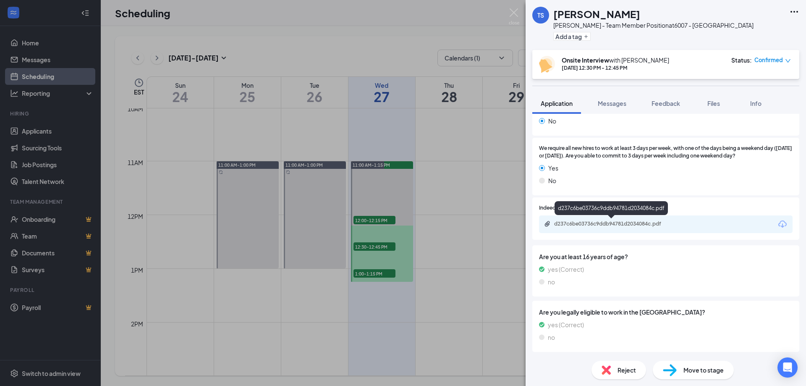
click at [561, 224] on div "d237c6be03736c9ddb94781d2034084c.pdf" at bounding box center [612, 223] width 117 height 7
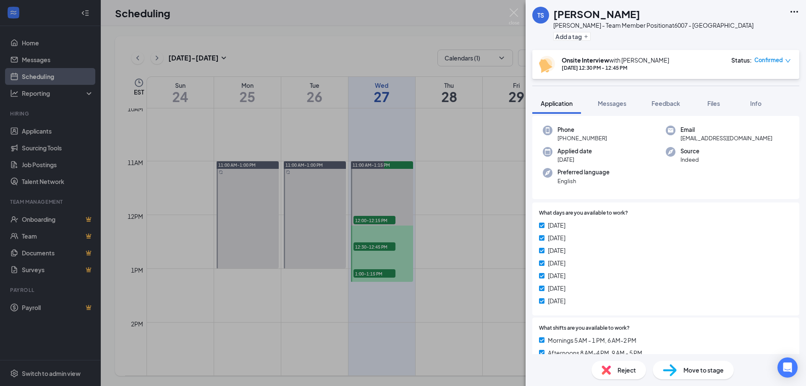
scroll to position [0, 0]
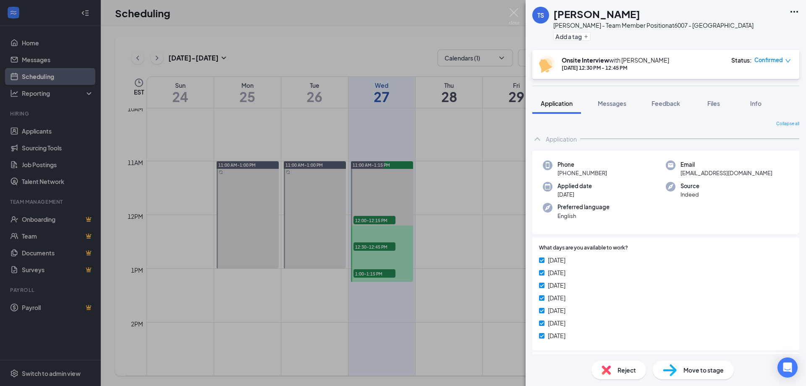
click at [356, 283] on div "TS Theodore Starks Tim Hortons - Team Member Position at 6007 - Union & Speedwa…" at bounding box center [403, 193] width 806 height 386
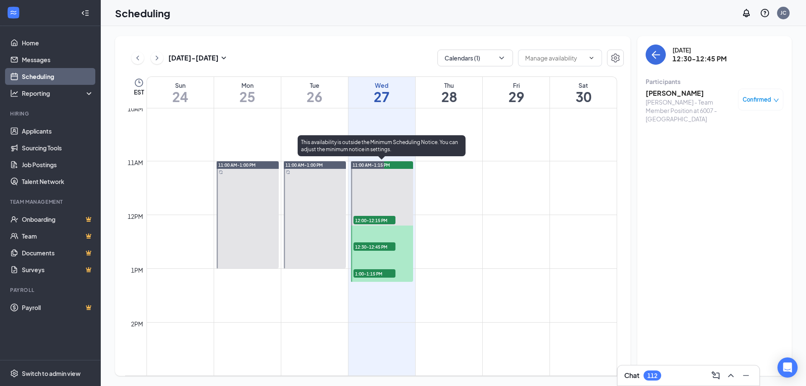
click at [358, 274] on span "1:00-1:15 PM" at bounding box center [374, 273] width 42 height 8
click at [380, 272] on span "1:00-1:15 PM" at bounding box center [374, 273] width 42 height 8
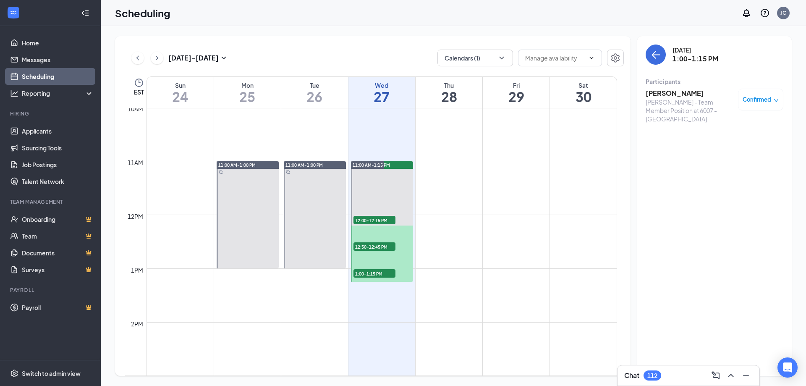
click at [665, 93] on h3 "Amaar Hussain" at bounding box center [689, 93] width 88 height 9
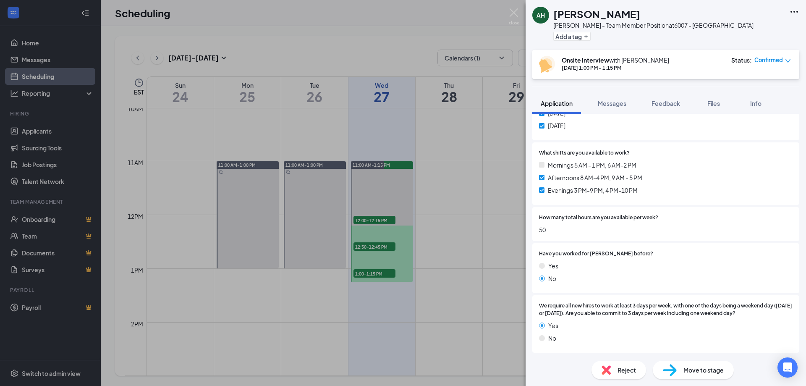
scroll to position [367, 0]
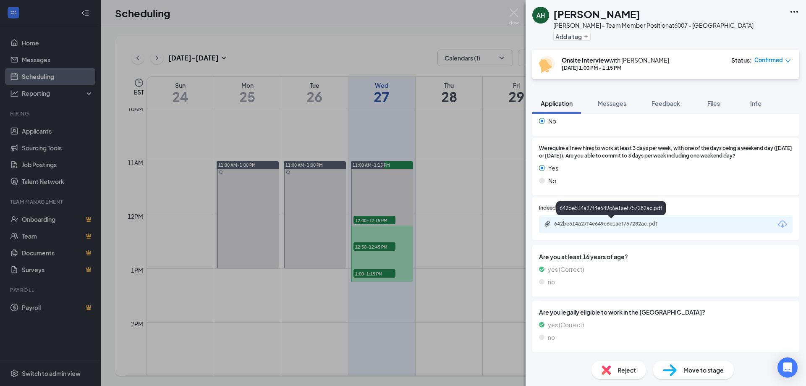
click at [601, 227] on div "642be514a27f4e649c6e1aef757282ac.pdf" at bounding box center [612, 224] width 136 height 8
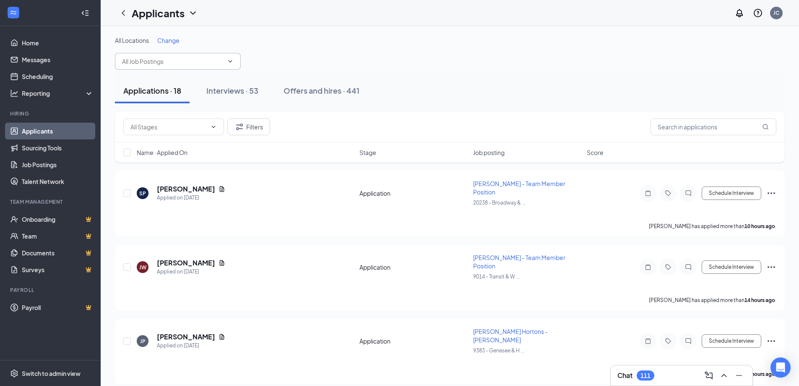
click at [191, 63] on input "text" at bounding box center [173, 61] width 102 height 9
type input "5665"
click at [173, 37] on span "Change" at bounding box center [168, 41] width 22 height 8
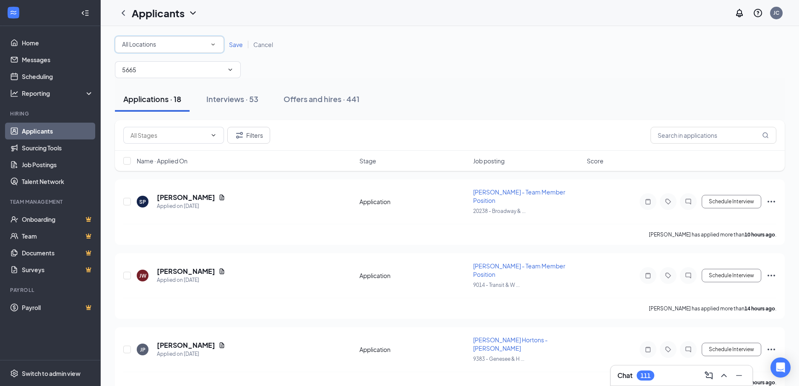
click at [213, 47] on icon "SmallChevronDown" at bounding box center [213, 45] width 8 height 8
type input "5665"
click at [234, 42] on span "Save" at bounding box center [236, 45] width 14 height 8
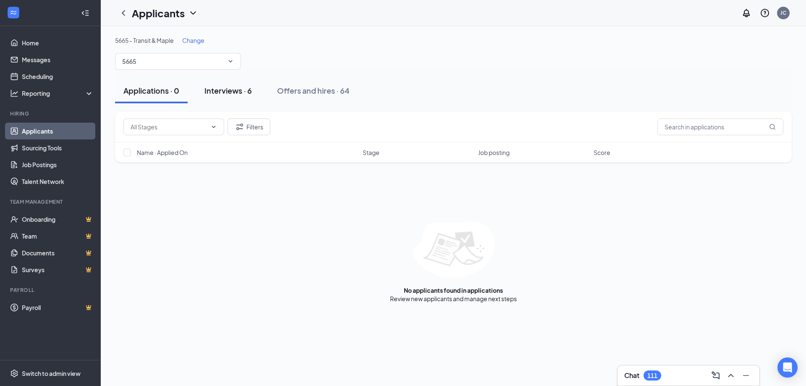
click at [225, 89] on div "Interviews · 6" at bounding box center [227, 90] width 47 height 10
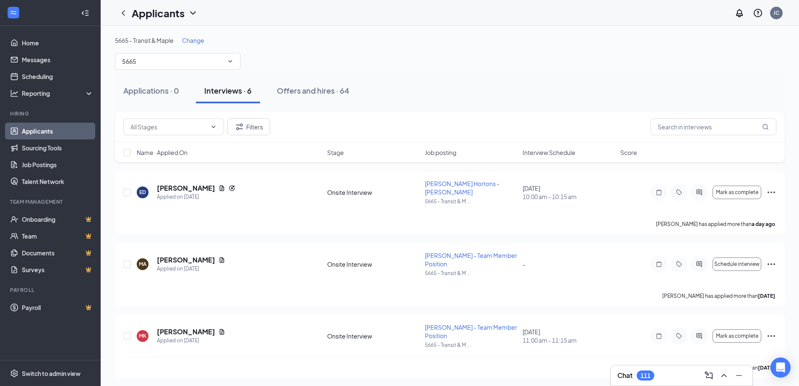
click at [556, 154] on span "Interview Schedule" at bounding box center [549, 152] width 53 height 8
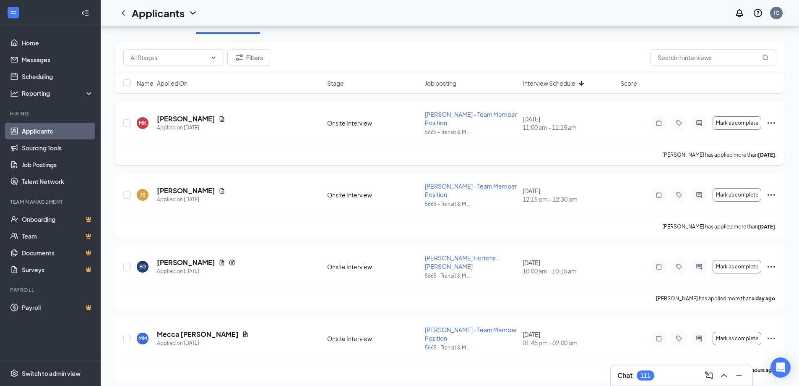
scroll to position [84, 0]
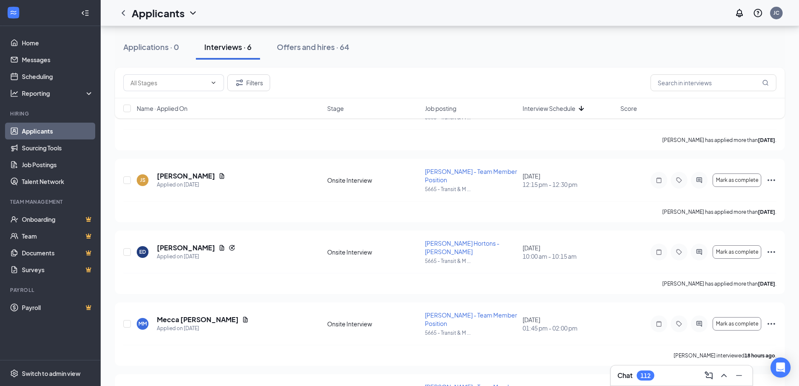
click at [665, 373] on div "Chat 112" at bounding box center [682, 374] width 128 height 13
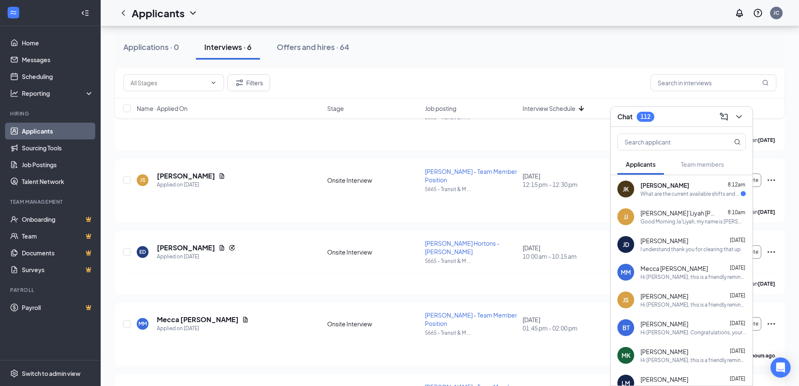
click at [697, 190] on div "What are the current available shifts and positions for this location?" at bounding box center [691, 193] width 100 height 7
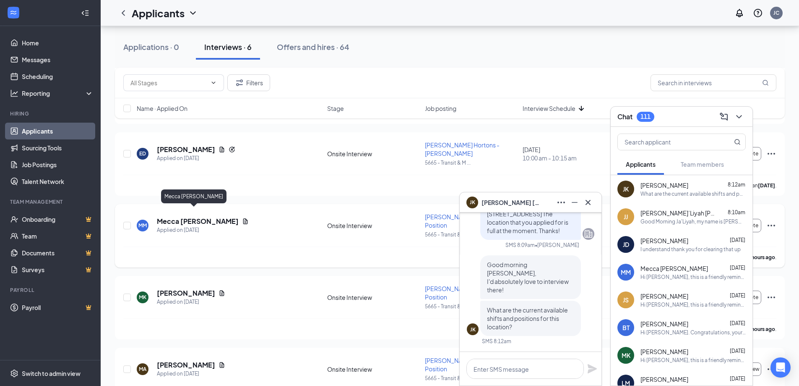
scroll to position [167, 0]
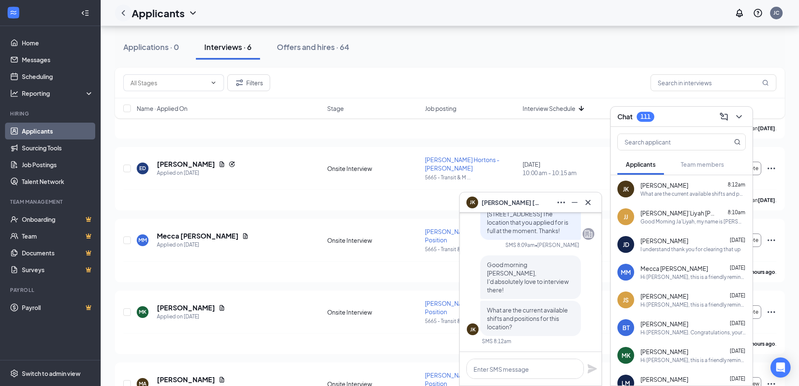
click at [125, 13] on icon "ChevronLeft" at bounding box center [123, 13] width 10 height 10
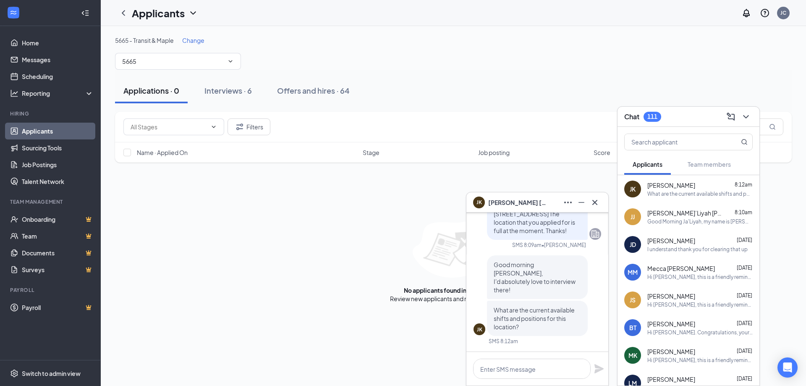
click at [194, 42] on span "Change" at bounding box center [193, 41] width 22 height 8
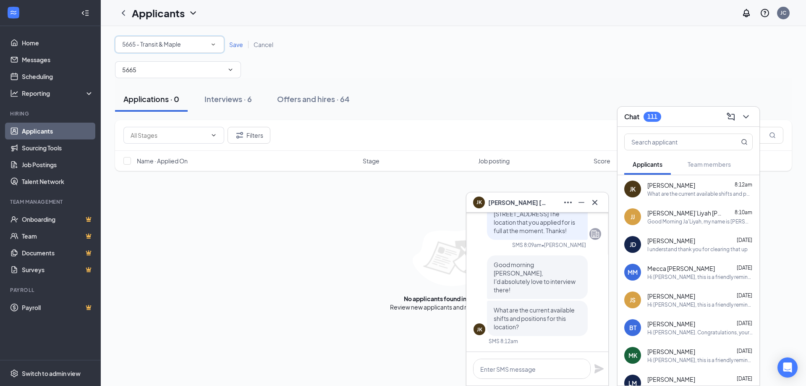
click at [194, 45] on div "5665 - Transit & Maple" at bounding box center [169, 44] width 95 height 10
type input "9014"
click at [238, 47] on span "Save" at bounding box center [236, 45] width 14 height 8
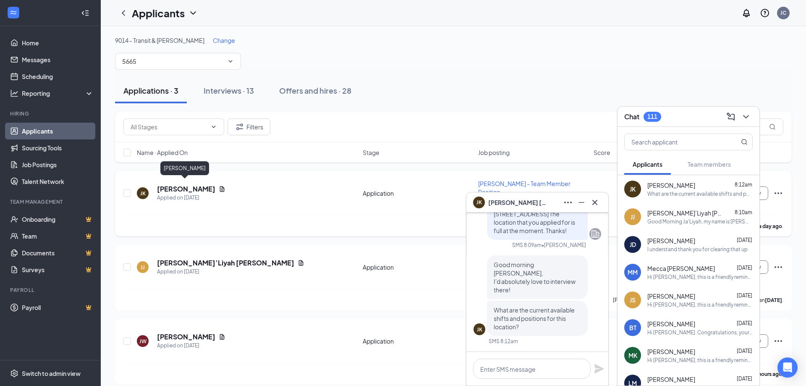
click at [188, 184] on h5 "Jamee Knowles" at bounding box center [186, 188] width 58 height 9
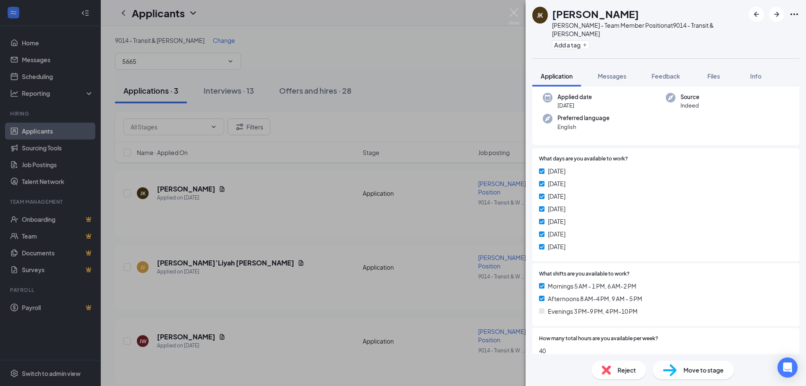
scroll to position [126, 0]
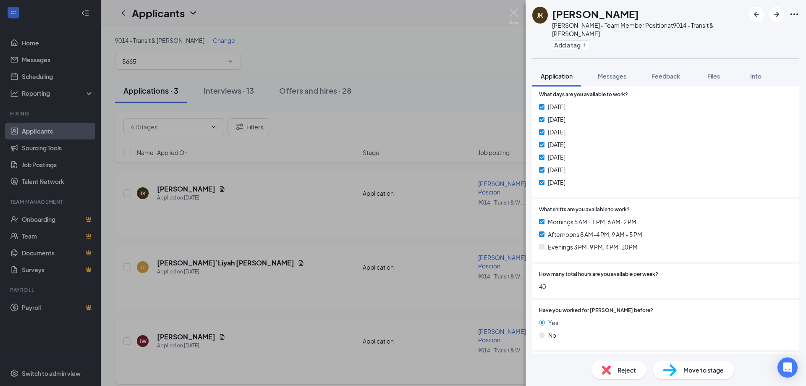
drag, startPoint x: 459, startPoint y: 347, endPoint x: 496, endPoint y: 340, distance: 36.7
click at [459, 346] on div "JK Jamee Knowles Tim Hortons - Team Member Position at 9014 - Transit & Wehrle …" at bounding box center [403, 193] width 806 height 386
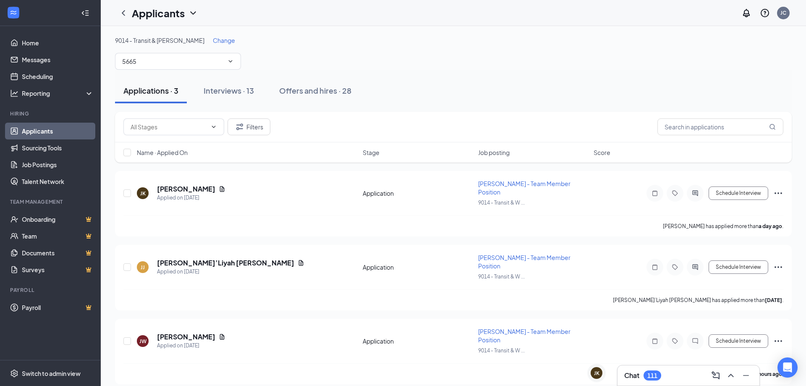
click at [634, 373] on h3 "Chat" at bounding box center [631, 374] width 15 height 9
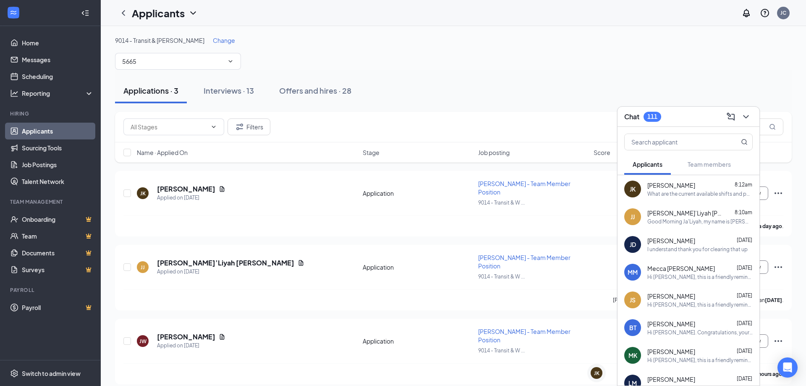
click at [538, 370] on div "9014 - Transit & Wehrle Change 5665 Applications · 3 Interviews · 13 Offers and…" at bounding box center [453, 210] width 705 height 368
click at [606, 379] on div "JK Jamee Knowles" at bounding box center [627, 374] width 74 height 12
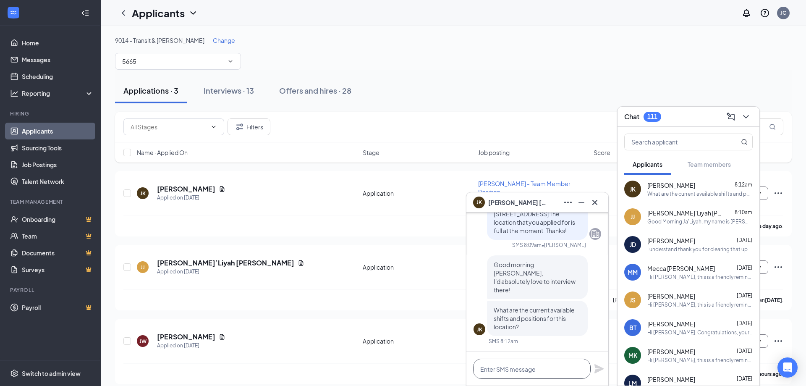
click at [515, 361] on textarea at bounding box center [531, 368] width 117 height 20
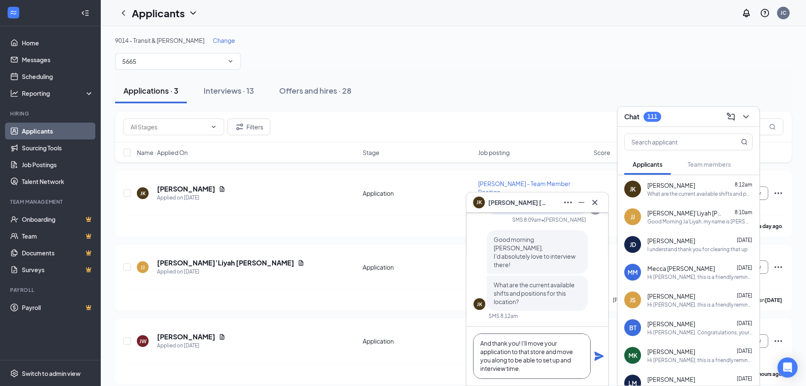
scroll to position [60, 0]
type textarea "They are looking for morning help, roughly 6a on. The end time is more flexible…"
click at [600, 361] on div "They are looking for morning help, roughly 6a on. The end time is more flexible…" at bounding box center [537, 355] width 142 height 59
drag, startPoint x: 597, startPoint y: 357, endPoint x: 592, endPoint y: 355, distance: 5.5
click at [597, 357] on icon "Plane" at bounding box center [598, 355] width 9 height 9
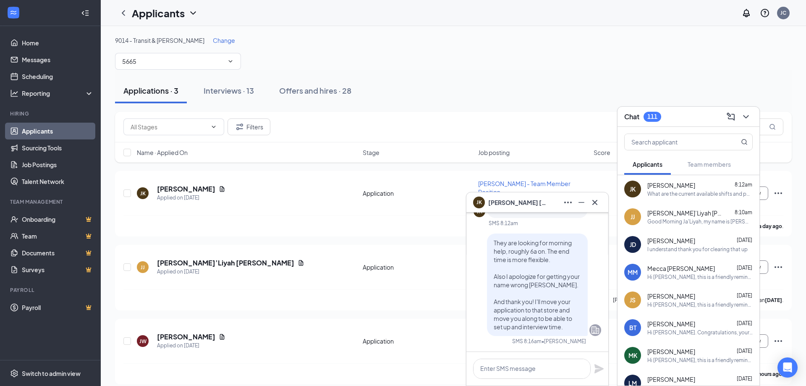
scroll to position [0, 0]
click at [595, 201] on icon "Cross" at bounding box center [595, 202] width 10 height 10
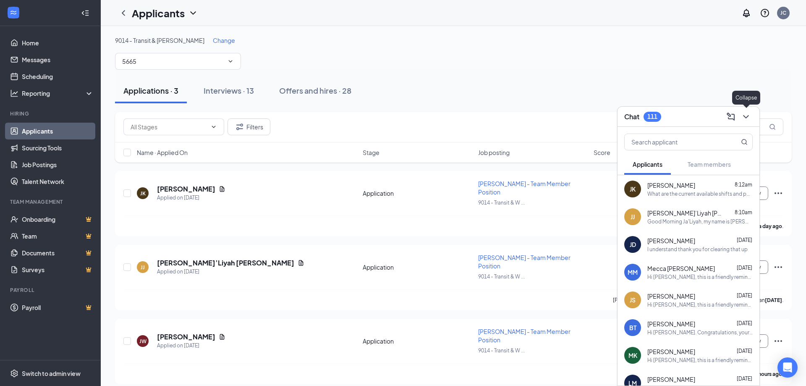
click at [751, 113] on button at bounding box center [745, 116] width 13 height 13
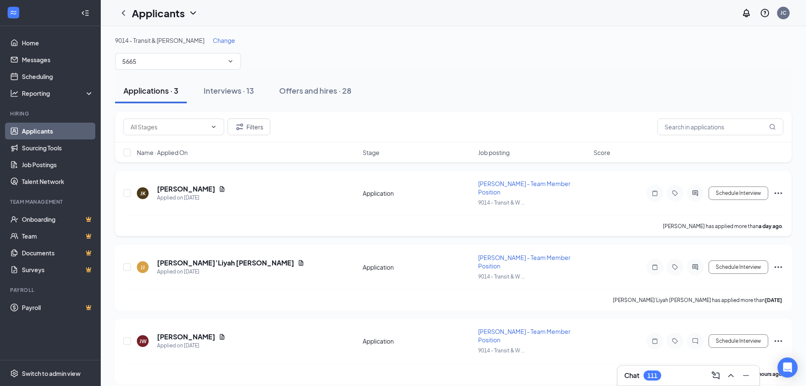
click at [784, 189] on div "JK Jamee Knowles Applied on Aug 25 Application Tim Hortons - Team Member Positi…" at bounding box center [453, 203] width 676 height 65
click at [777, 190] on icon "Ellipses" at bounding box center [778, 193] width 10 height 10
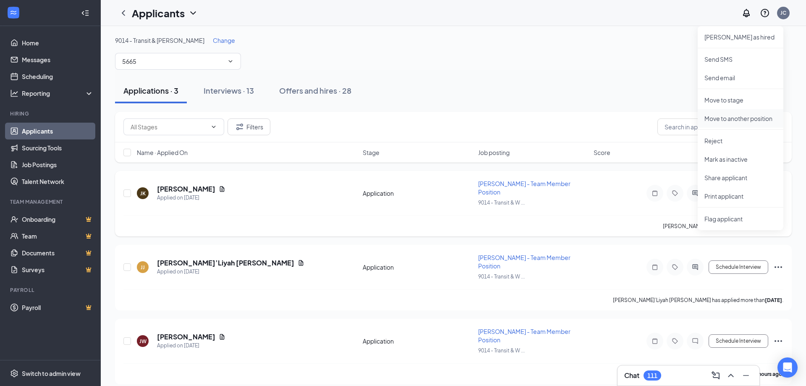
click at [736, 115] on p "Move to another position" at bounding box center [740, 118] width 72 height 8
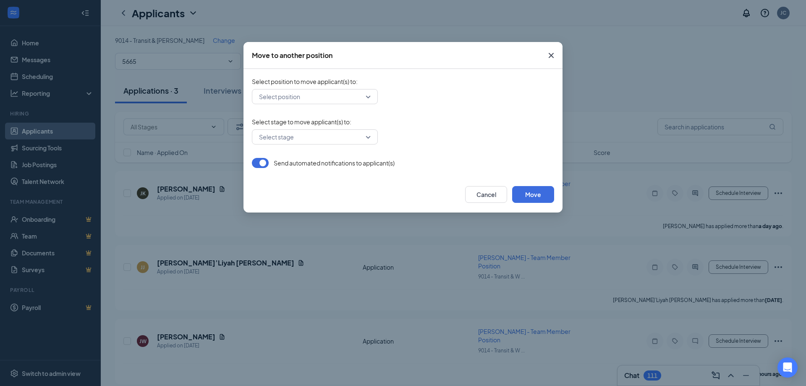
click at [293, 95] on input "search" at bounding box center [312, 96] width 110 height 14
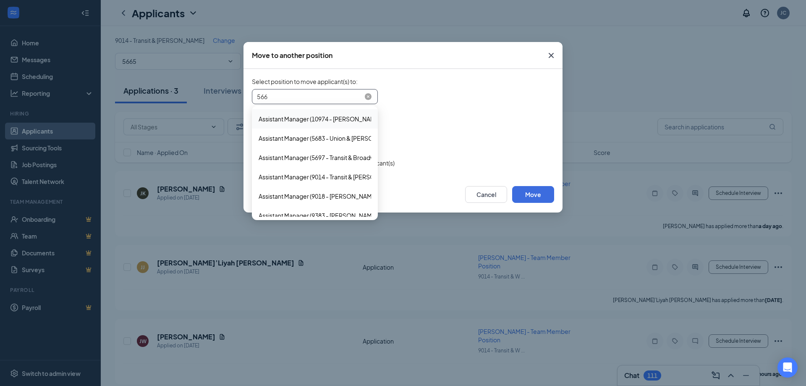
type input "5665"
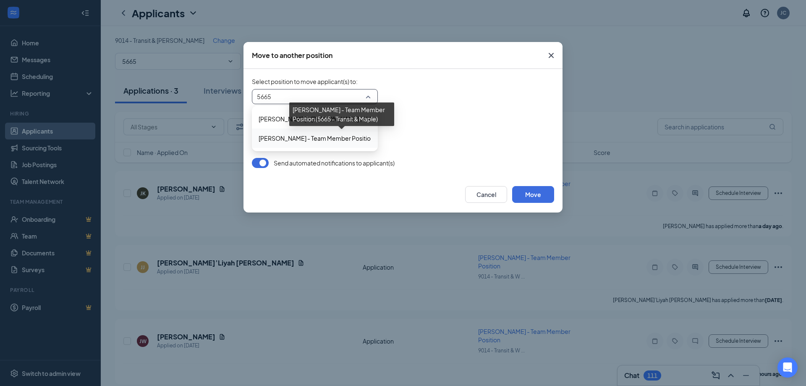
click at [295, 136] on span "Tim Hortons - Team Member Position (5665 - Transit & Maple)" at bounding box center [347, 137] width 178 height 9
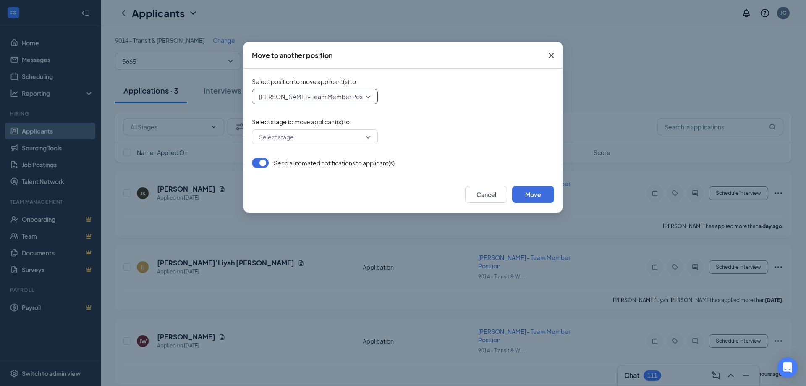
click at [295, 139] on input "search" at bounding box center [312, 137] width 110 height 14
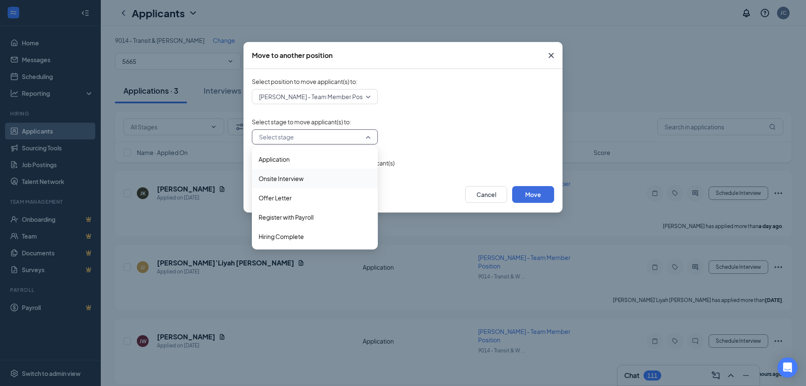
click at [279, 180] on span "Onsite Interview" at bounding box center [280, 178] width 45 height 9
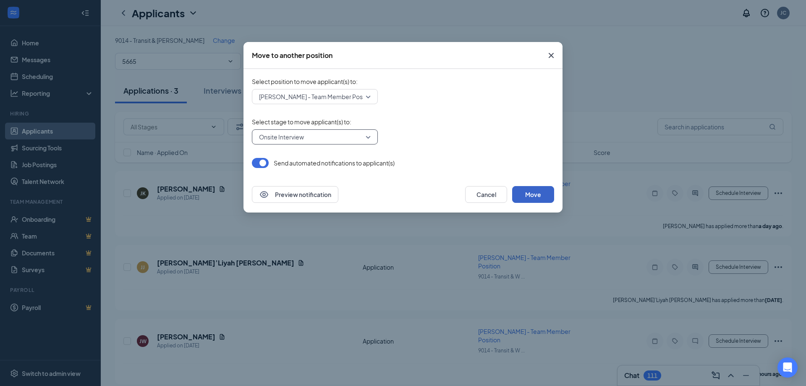
click at [525, 193] on button "Move" at bounding box center [533, 194] width 42 height 17
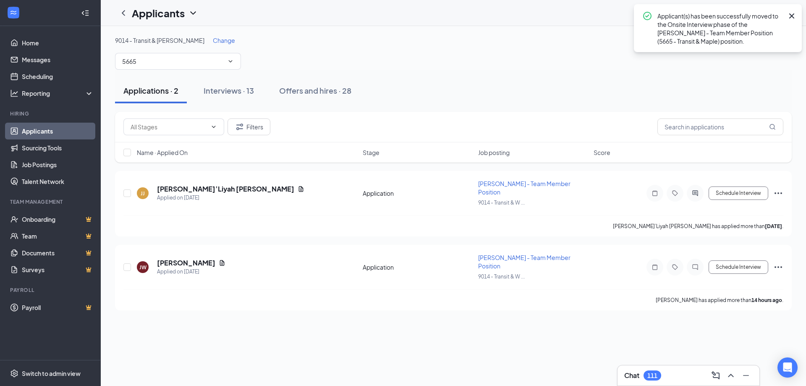
click at [792, 13] on icon "Cross" at bounding box center [791, 16] width 10 height 10
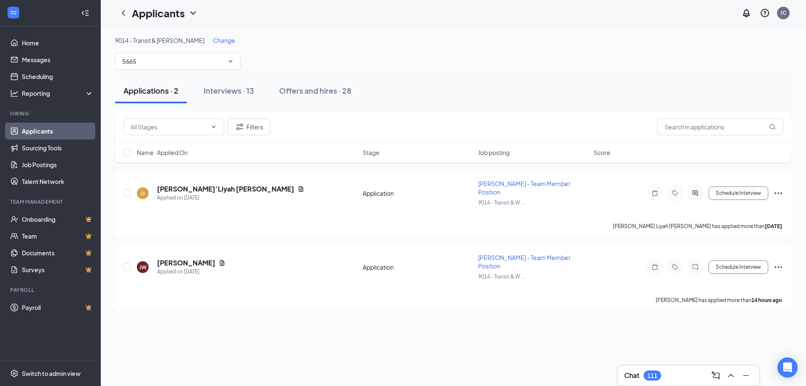
click at [694, 375] on div "Chat 111" at bounding box center [688, 374] width 128 height 13
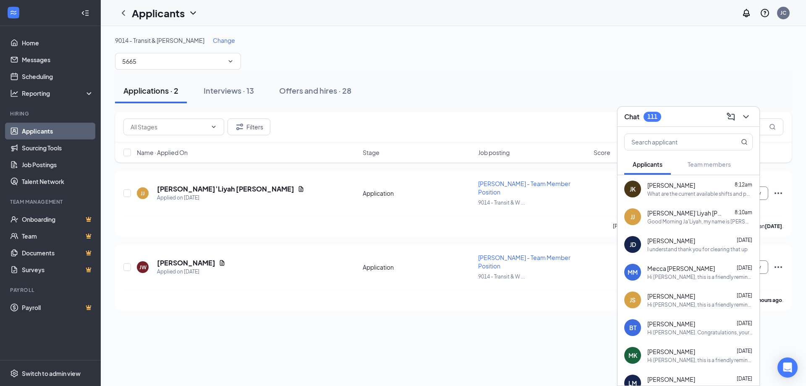
click at [665, 63] on div "9014 - Transit & Wehrle Change 5665" at bounding box center [453, 53] width 676 height 34
click at [783, 9] on div "JC" at bounding box center [783, 13] width 13 height 13
click at [787, 16] on div "JC" at bounding box center [783, 13] width 13 height 13
click at [714, 126] on div "Log out" at bounding box center [741, 128] width 91 height 8
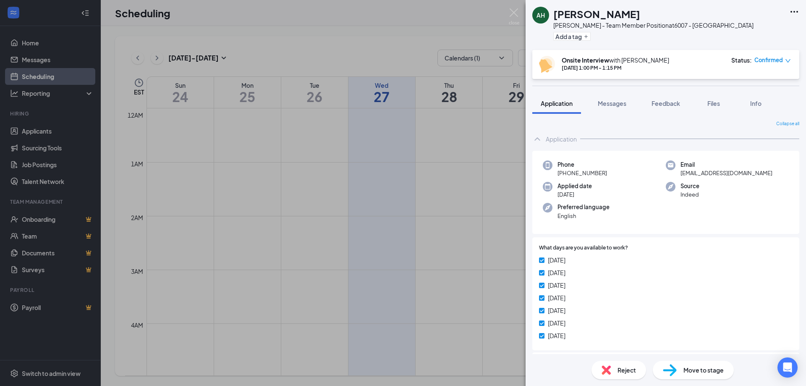
scroll to position [538, 0]
